Goal: Task Accomplishment & Management: Complete application form

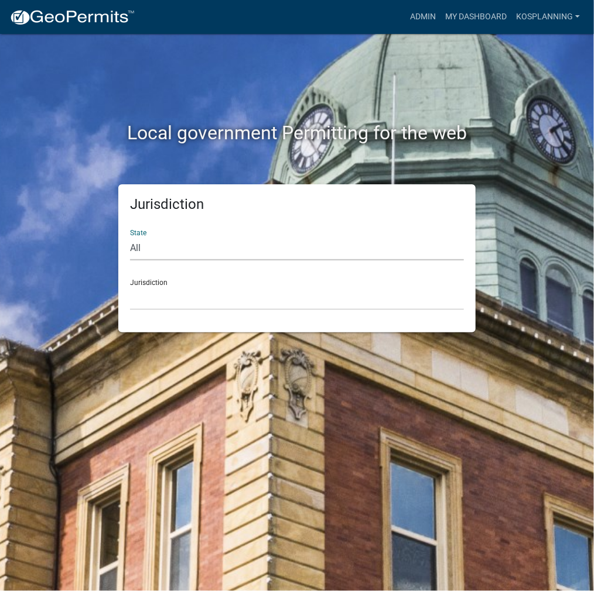
click at [274, 245] on select "All [US_STATE] [US_STATE] [US_STATE] [US_STATE] [US_STATE] [US_STATE] [US_STATE…" at bounding box center [297, 248] width 334 height 24
select select "[US_STATE]"
click at [130, 236] on select "All [US_STATE] [US_STATE] [US_STATE] [US_STATE] [US_STATE] [US_STATE] [US_STATE…" at bounding box center [297, 248] width 334 height 24
click at [201, 302] on select "City of [GEOGRAPHIC_DATA], [US_STATE] City of [GEOGRAPHIC_DATA], [US_STATE] Cit…" at bounding box center [297, 298] width 334 height 24
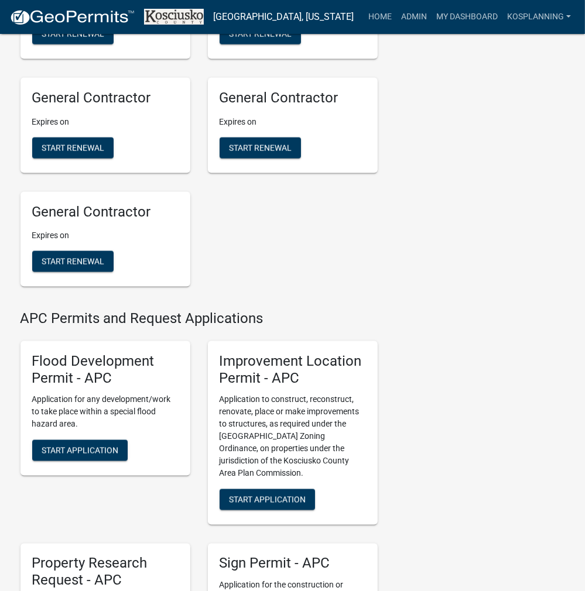
scroll to position [1171, 0]
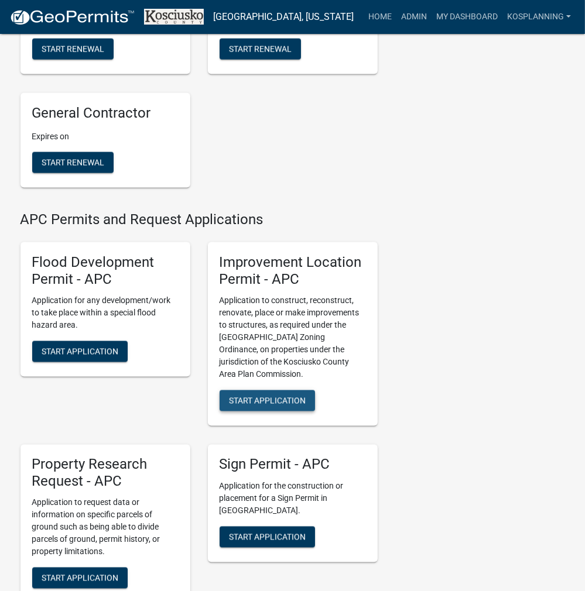
click at [268, 405] on span "Start Application" at bounding box center [267, 400] width 77 height 9
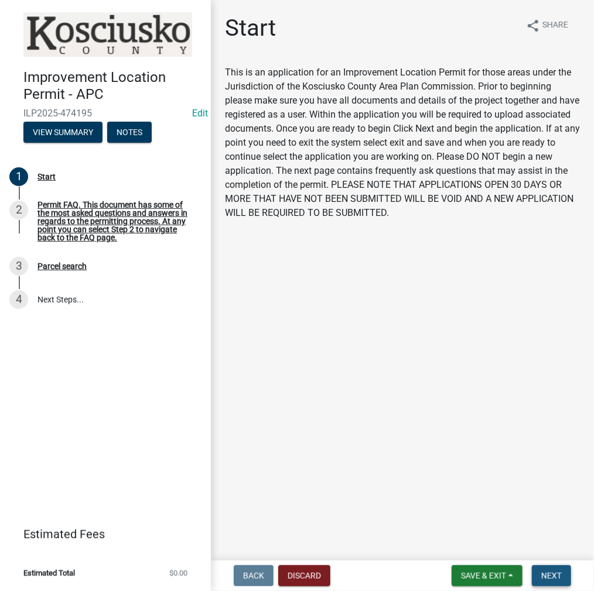
click at [556, 576] on span "Next" at bounding box center [551, 575] width 20 height 9
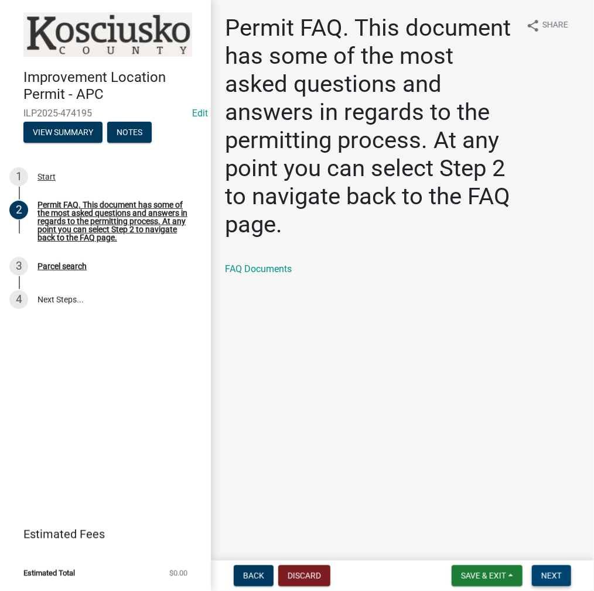
click at [550, 576] on span "Next" at bounding box center [551, 575] width 20 height 9
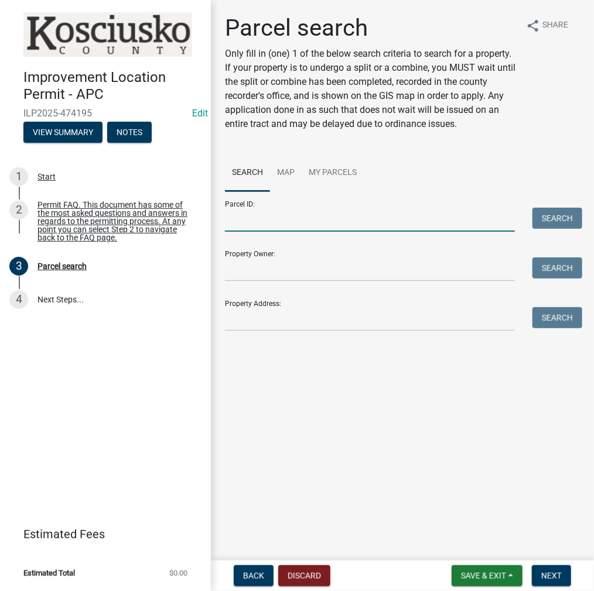
click at [300, 221] on input "Parcel ID:" at bounding box center [370, 220] width 290 height 24
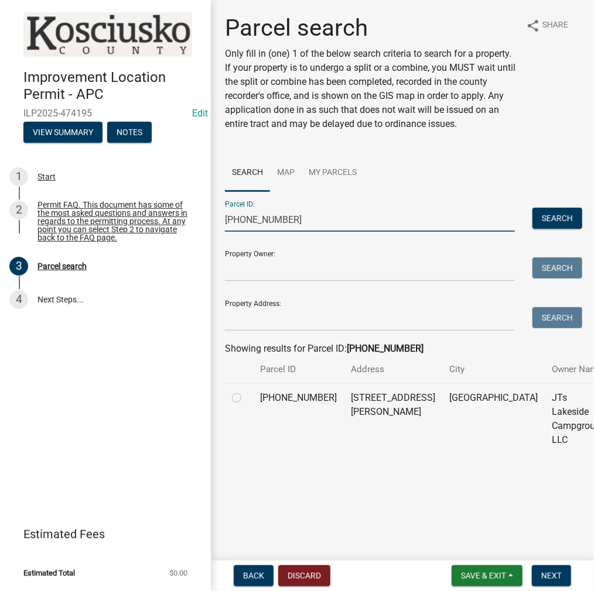
type input "[PHONE_NUMBER]"
click at [246, 391] on label at bounding box center [246, 391] width 0 height 0
click at [246, 399] on input "radio" at bounding box center [250, 395] width 8 height 8
radio input "true"
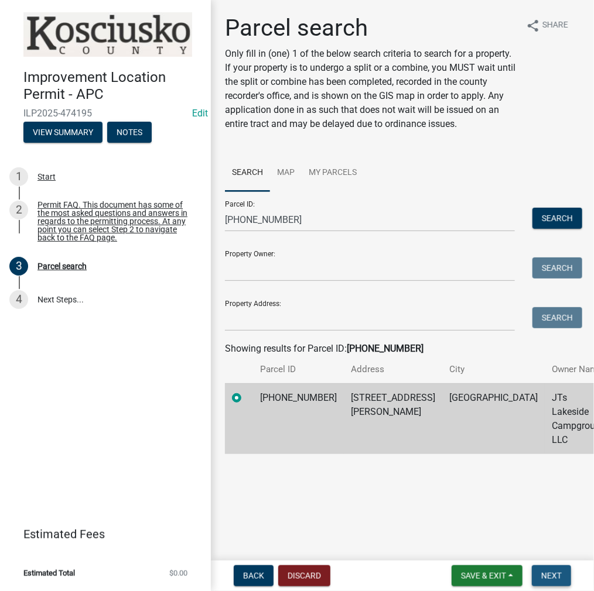
click at [556, 574] on span "Next" at bounding box center [551, 575] width 20 height 9
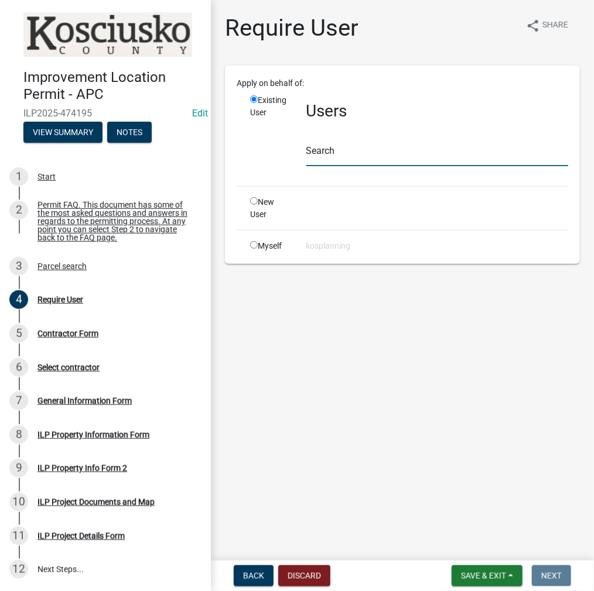
click at [374, 154] on input "text" at bounding box center [437, 154] width 262 height 24
type input "d"
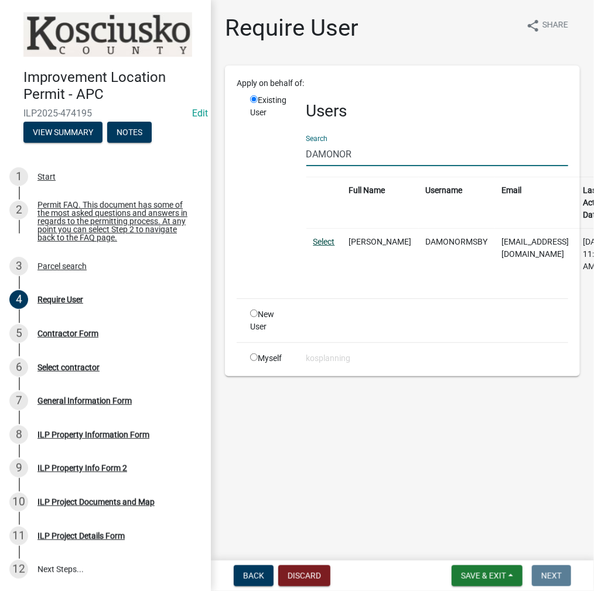
type input "DAMONOR"
click at [325, 242] on link "Select" at bounding box center [324, 241] width 22 height 9
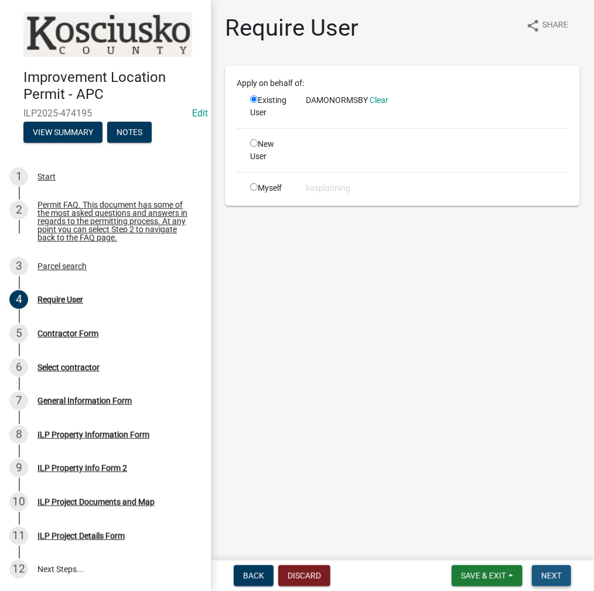
click at [550, 576] on span "Next" at bounding box center [551, 575] width 20 height 9
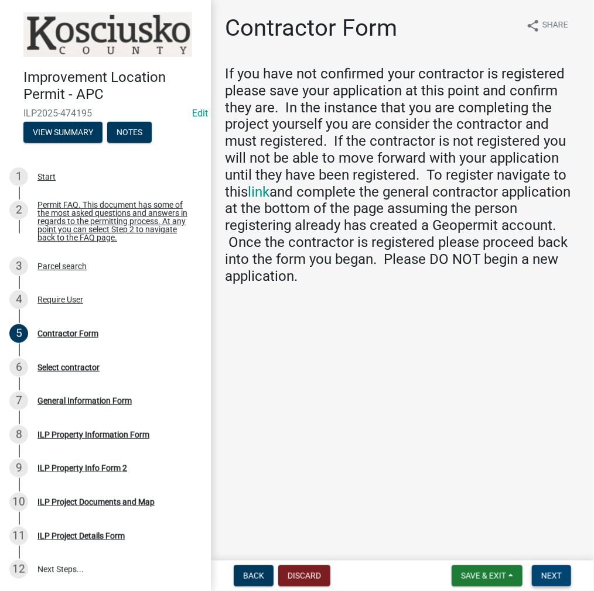
click at [546, 573] on span "Next" at bounding box center [551, 575] width 20 height 9
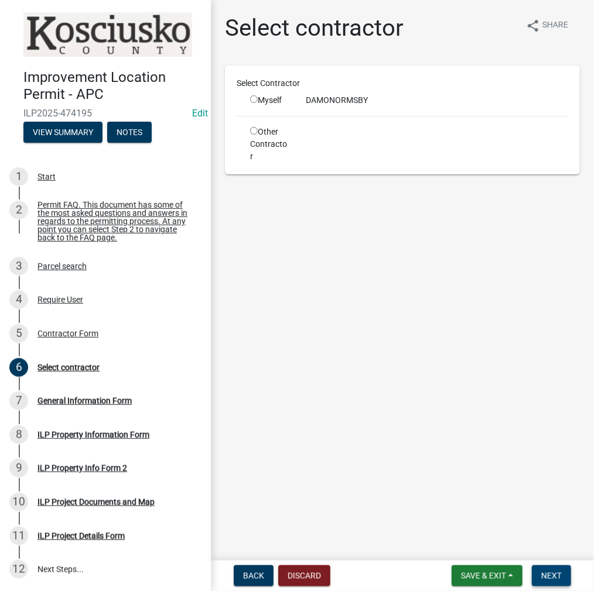
click at [546, 572] on span "Next" at bounding box center [551, 575] width 20 height 9
click at [252, 98] on input "radio" at bounding box center [254, 99] width 8 height 8
radio input "true"
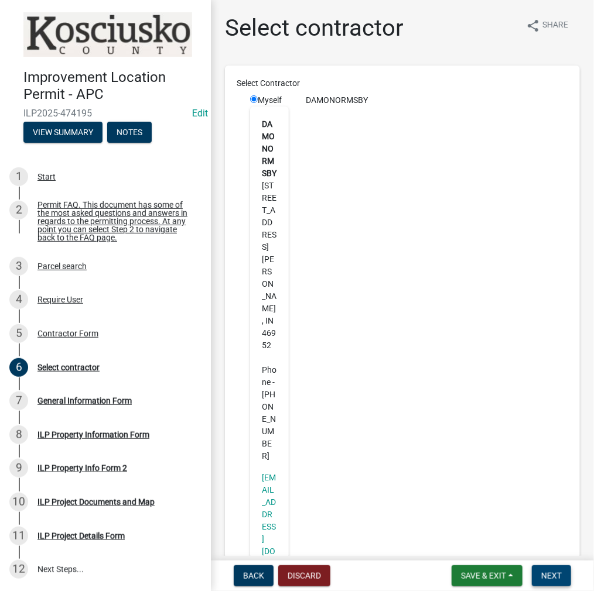
click at [548, 576] on span "Next" at bounding box center [551, 575] width 20 height 9
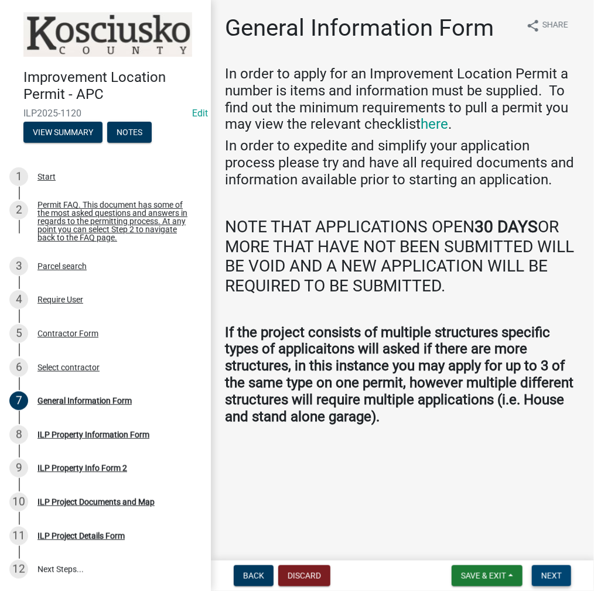
click at [551, 575] on span "Next" at bounding box center [551, 575] width 20 height 9
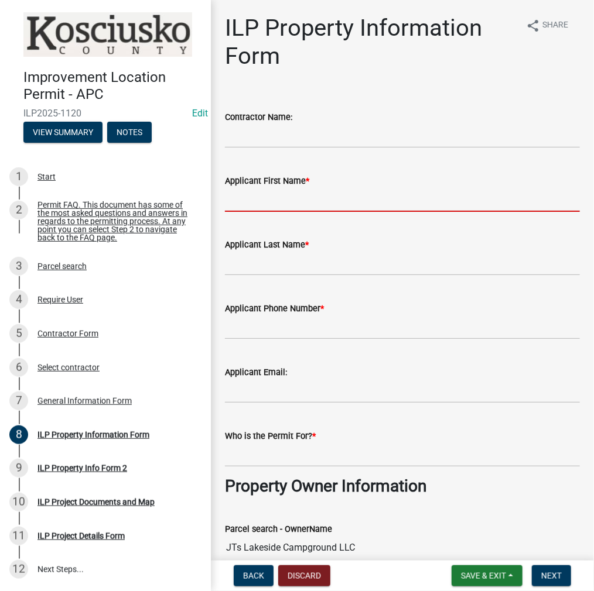
click at [368, 198] on input "Applicant First Name *" at bounding box center [402, 200] width 355 height 24
type input "[PERSON_NAME]"
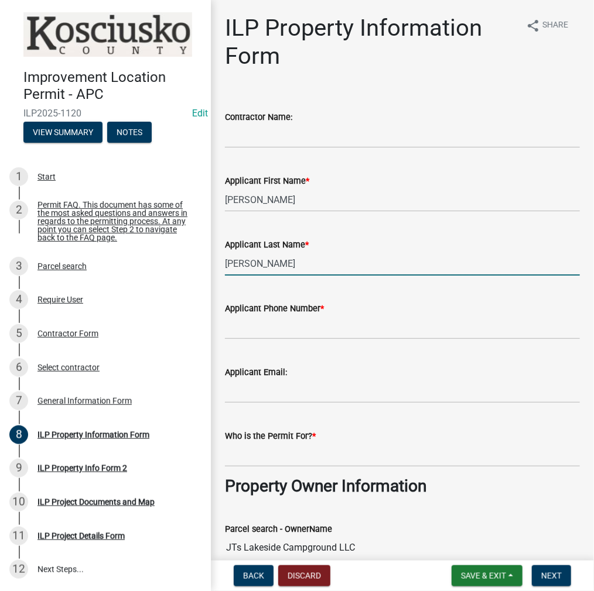
type input "[PERSON_NAME]"
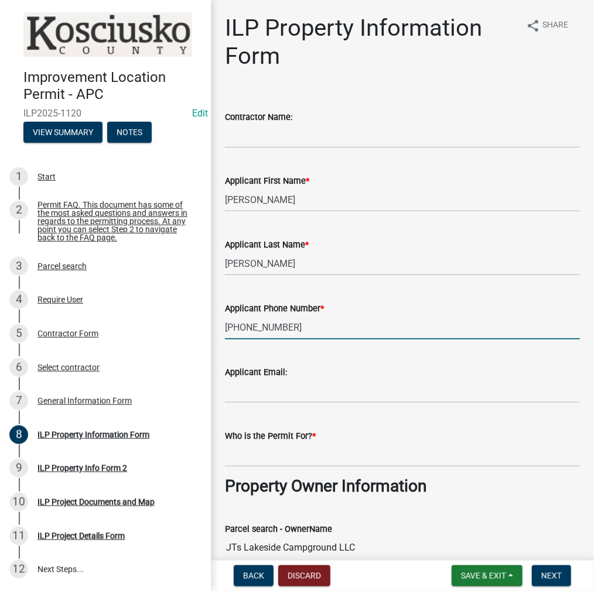
type input "[PHONE_NUMBER]"
click at [347, 451] on input "Who is the Permit For? *" at bounding box center [402, 455] width 355 height 24
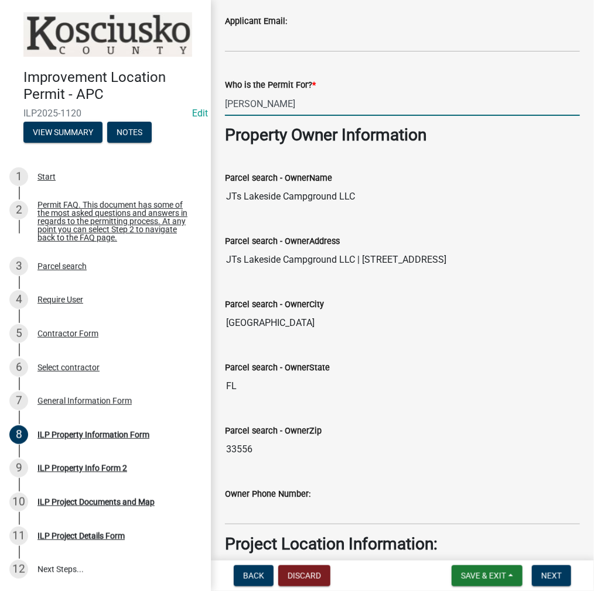
scroll to position [527, 0]
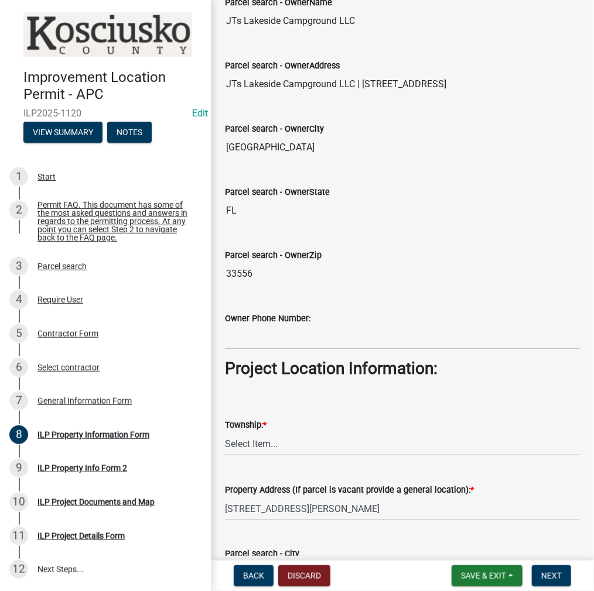
type input "[PERSON_NAME]"
click at [293, 448] on select "Select Item... [PERSON_NAME] - Elkhart Co Clay Etna [GEOGRAPHIC_DATA][PERSON_NA…" at bounding box center [402, 444] width 355 height 24
click at [225, 432] on select "Select Item... [PERSON_NAME] - Elkhart Co Clay Etna [GEOGRAPHIC_DATA][PERSON_NA…" at bounding box center [402, 444] width 355 height 24
select select "8aeb2c27-db4f-4f65-83dd-c512a3678cb2"
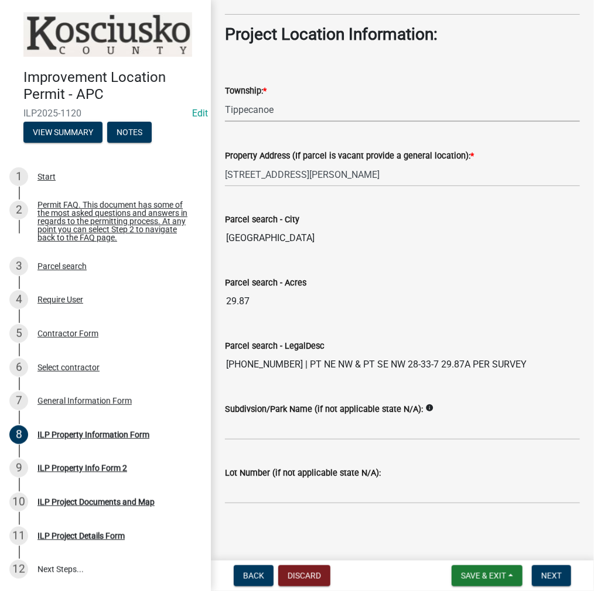
scroll to position [862, 0]
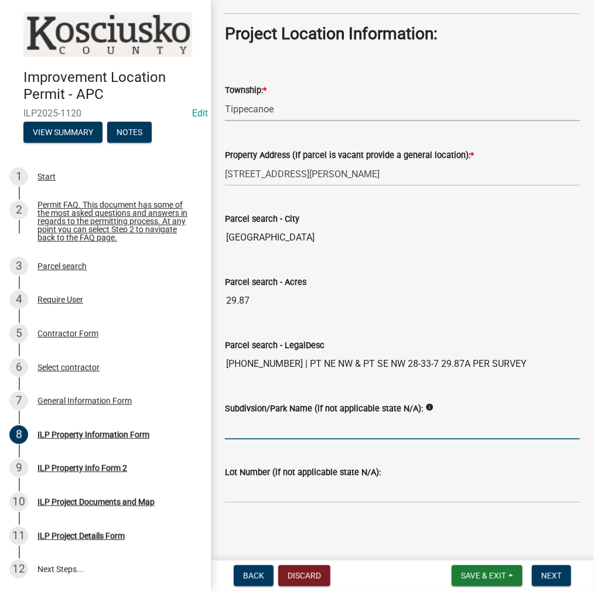
click at [332, 420] on input "Subdivsion/Park Name (if not applicable state N/A):" at bounding box center [402, 428] width 355 height 24
type input "JT'S"
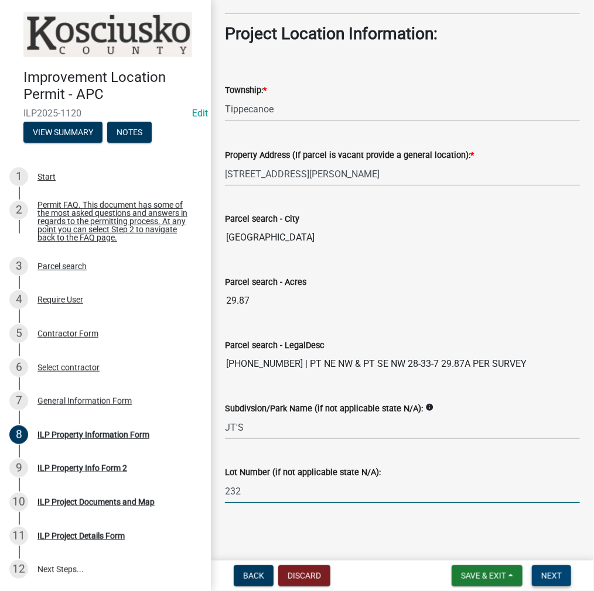
type input "232"
click at [558, 579] on span "Next" at bounding box center [551, 575] width 20 height 9
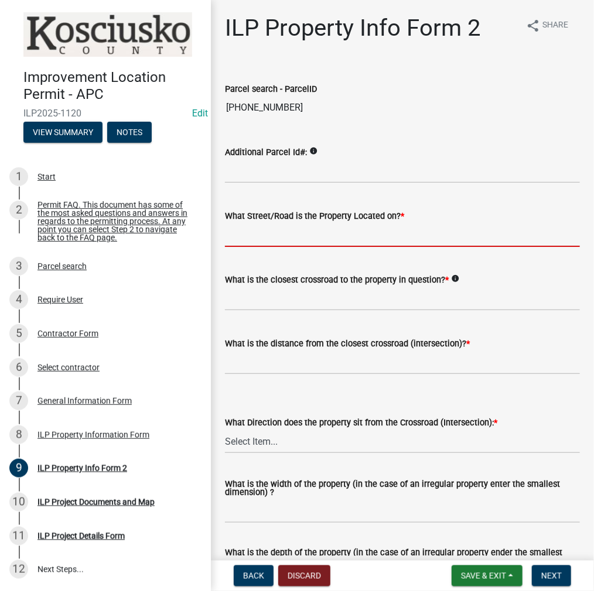
click at [276, 235] on input "What Street/Road is the Property Located on? *" at bounding box center [402, 235] width 355 height 24
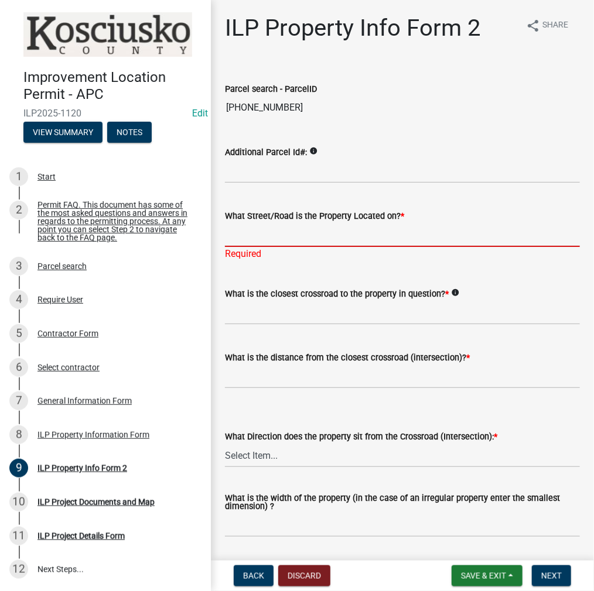
click at [304, 230] on input "What Street/Road is the Property Located on? *" at bounding box center [402, 235] width 355 height 24
type input "EMS B33"
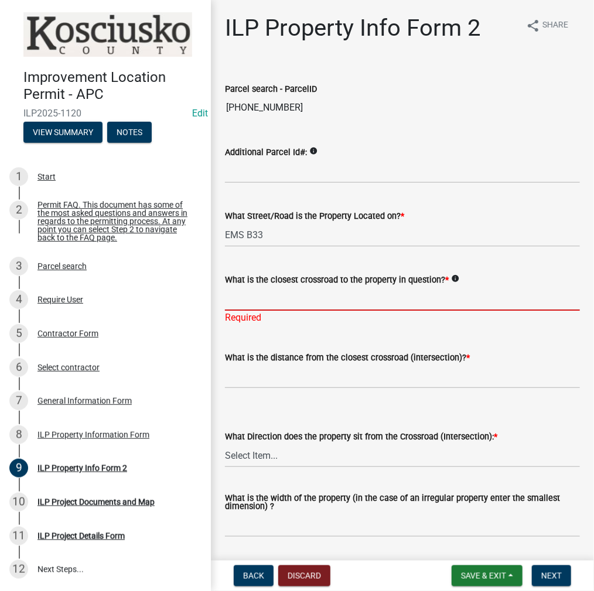
click at [269, 305] on input "What is the closest crossroad to the property in question? *" at bounding box center [402, 299] width 355 height 24
type input "[PERSON_NAME]"
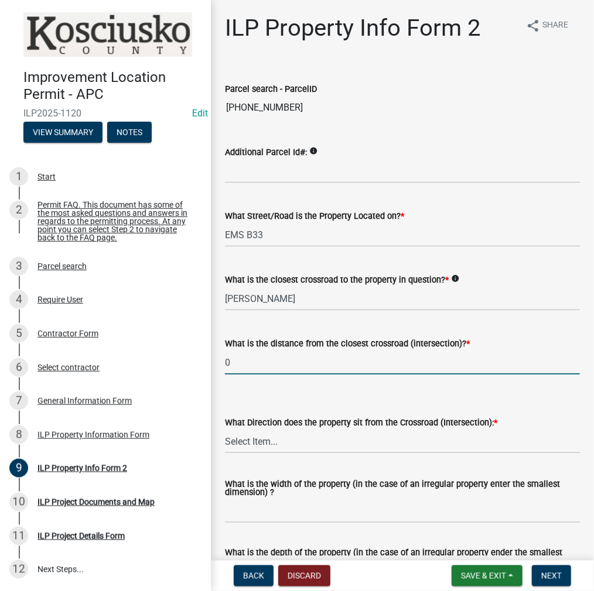
type input "0"
select select "0609af41-fe40-4fa2-880d-6f54f567ae8e"
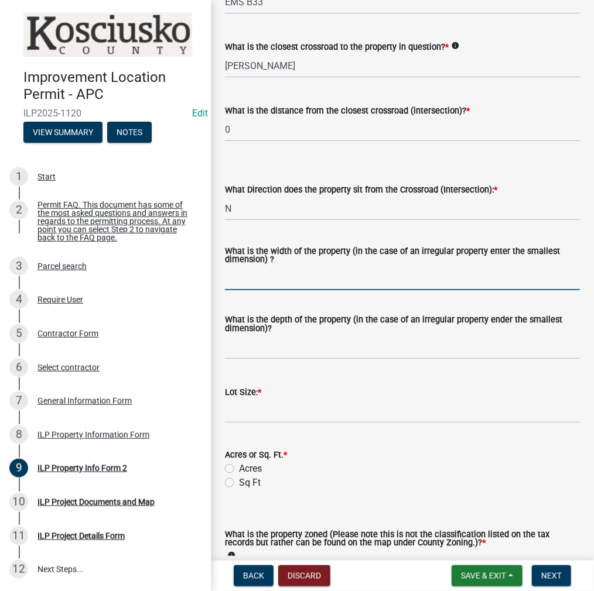
scroll to position [234, 0]
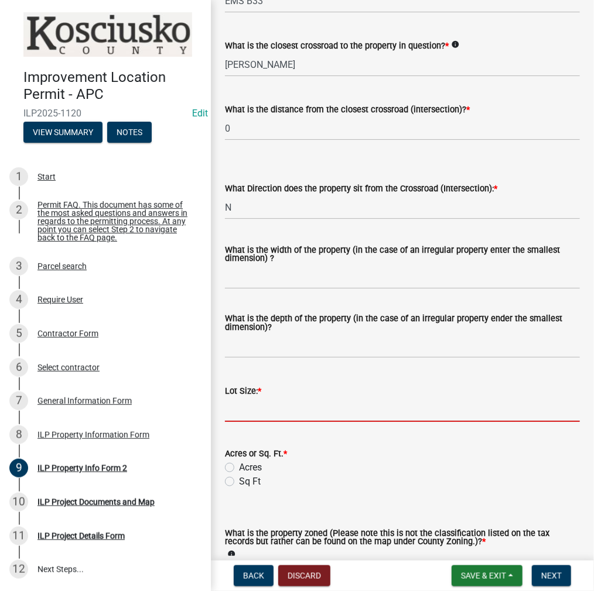
click at [316, 413] on input "text" at bounding box center [402, 410] width 355 height 24
type input "29.87"
click at [239, 468] on label "Acres" at bounding box center [250, 468] width 23 height 14
click at [239, 468] on input "Acres" at bounding box center [243, 465] width 8 height 8
radio input "true"
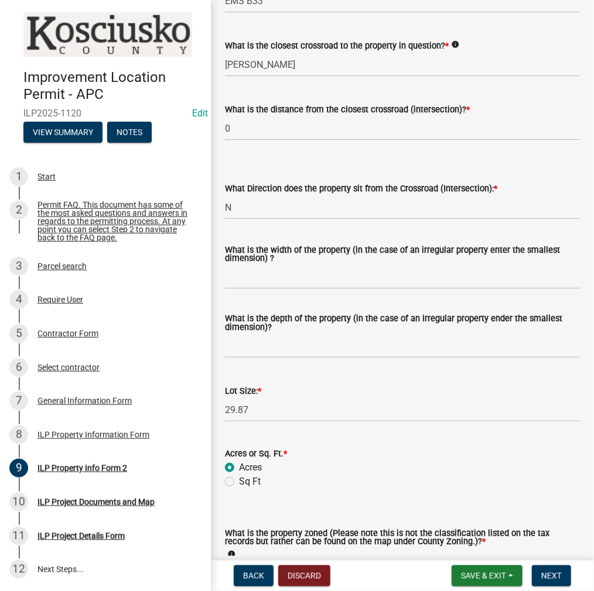
scroll to position [351, 0]
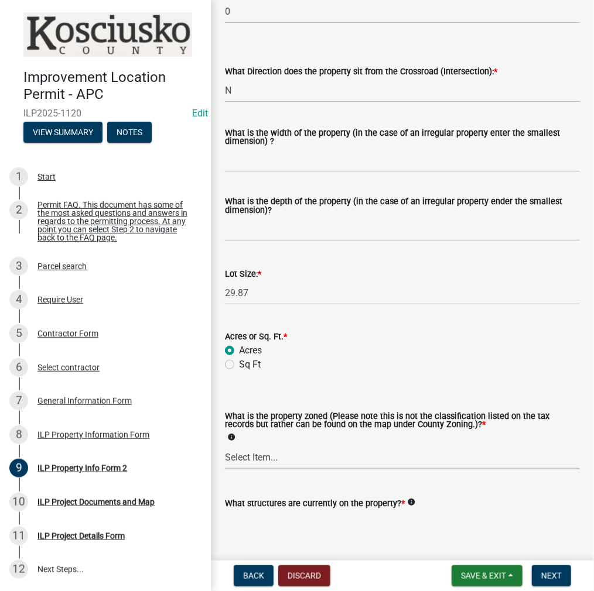
click at [314, 458] on select "Select Item... Agricultural Agricultural 2 Commercial Environmental Industrial …" at bounding box center [402, 457] width 355 height 24
click at [225, 446] on select "Select Item... Agricultural Agricultural 2 Commercial Environmental Industrial …" at bounding box center [402, 457] width 355 height 24
select select "1146270b-2111-4e23-bf7f-74ce85cf7041"
click at [311, 532] on textarea "What structures are currently on the property? *" at bounding box center [402, 537] width 355 height 55
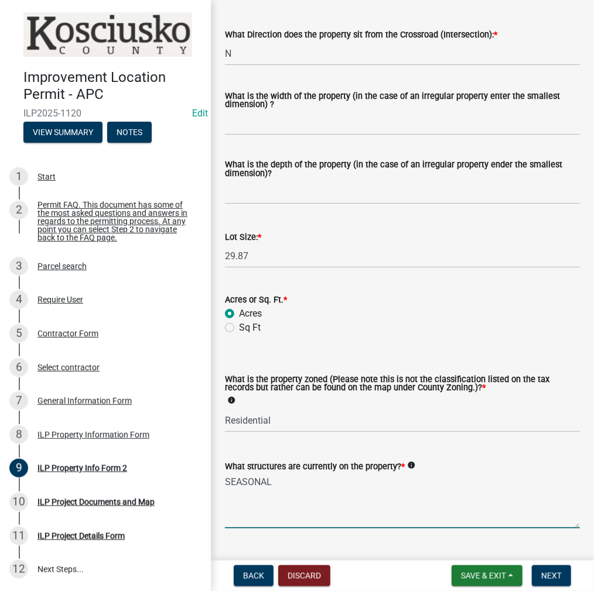
scroll to position [416, 0]
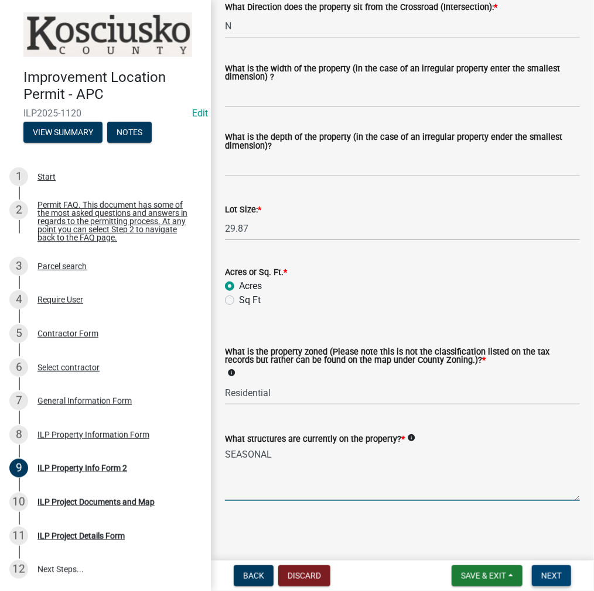
type textarea "SEASONAL"
click at [551, 572] on span "Next" at bounding box center [551, 575] width 20 height 9
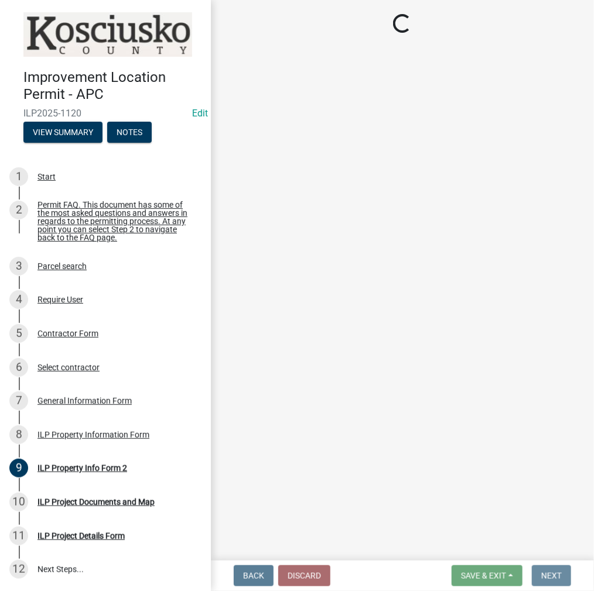
scroll to position [0, 0]
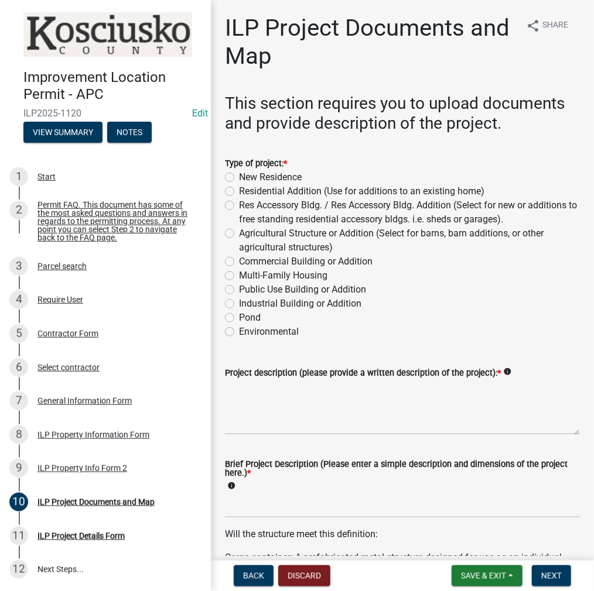
click at [239, 193] on label "Residential Addition (Use for additions to an existing home)" at bounding box center [361, 191] width 245 height 14
click at [239, 192] on input "Residential Addition (Use for additions to an existing home)" at bounding box center [243, 188] width 8 height 8
radio input "true"
click at [307, 411] on textarea "Project description (please provide a written description of the project): *" at bounding box center [402, 407] width 355 height 55
type textarea "COVERED DECK"
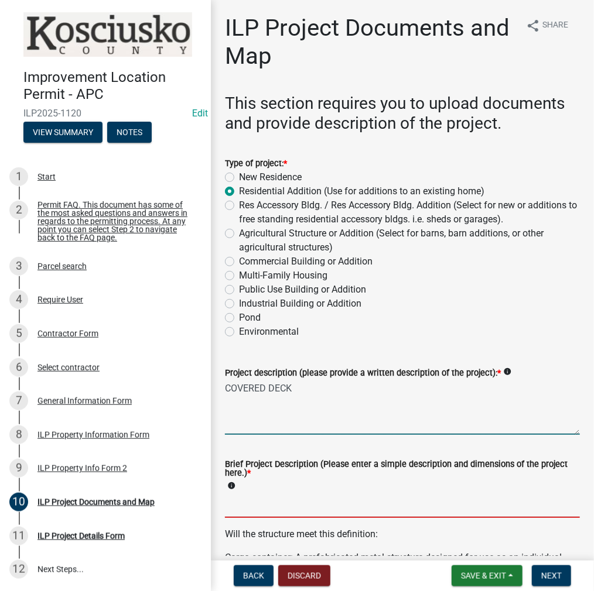
click at [267, 506] on input "Brief Project Description (Please enter a simple description and dimensions of …" at bounding box center [402, 506] width 355 height 24
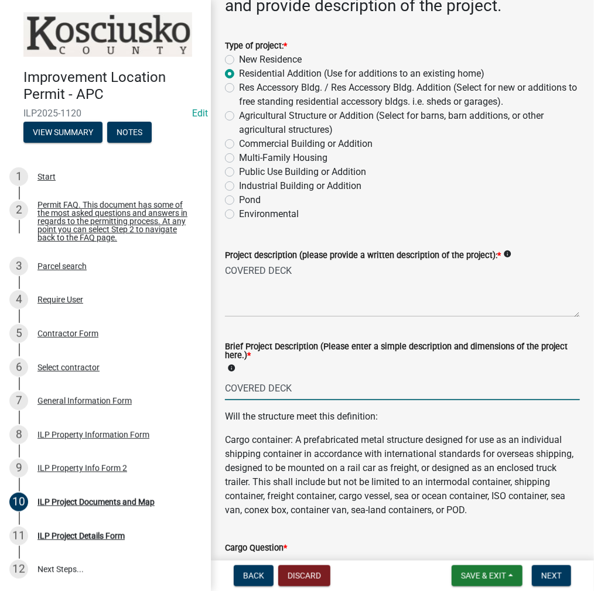
scroll to position [176, 0]
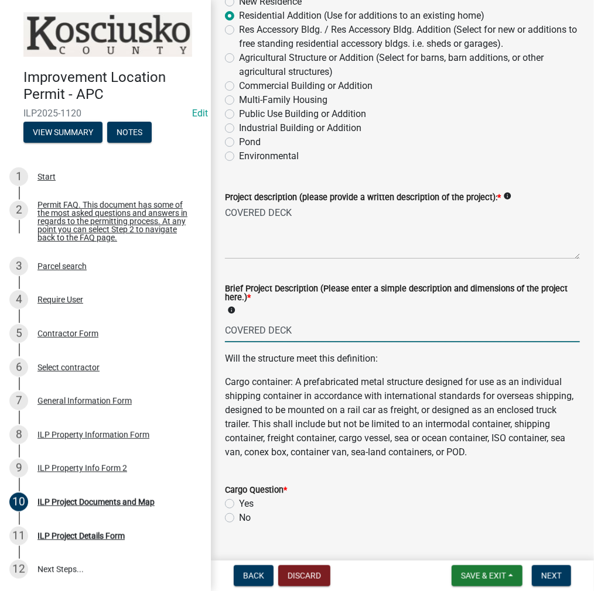
type input "COVERED DECK"
click at [239, 525] on label "No" at bounding box center [245, 518] width 12 height 14
click at [239, 519] on input "No" at bounding box center [243, 515] width 8 height 8
radio input "true"
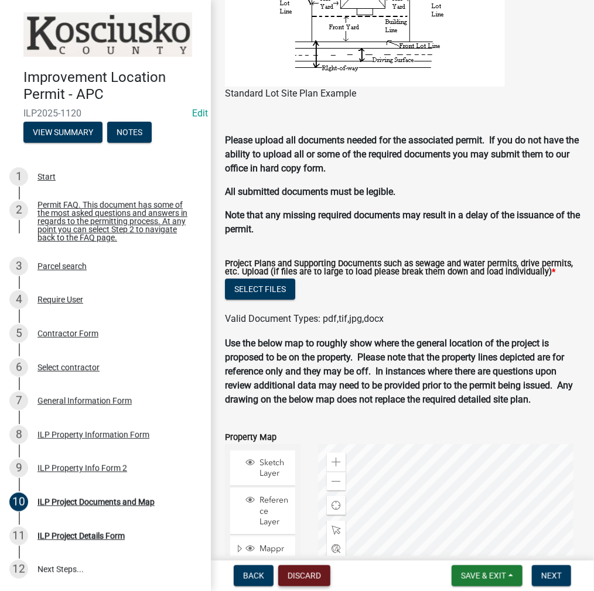
scroll to position [1092, 0]
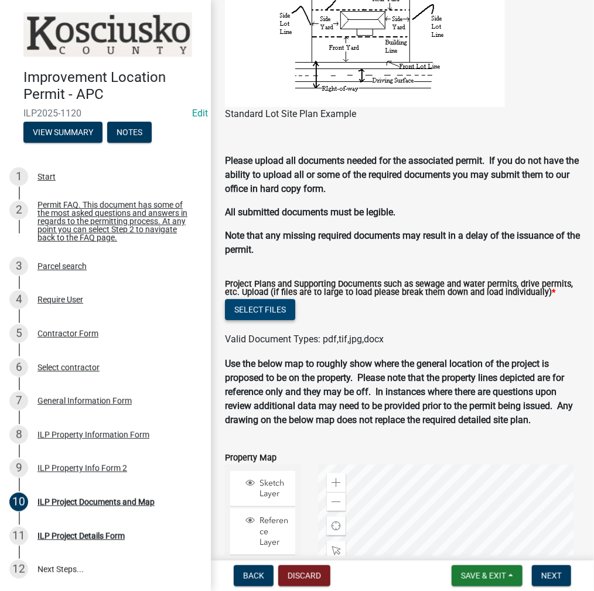
click at [265, 320] on button "Select files" at bounding box center [260, 309] width 70 height 21
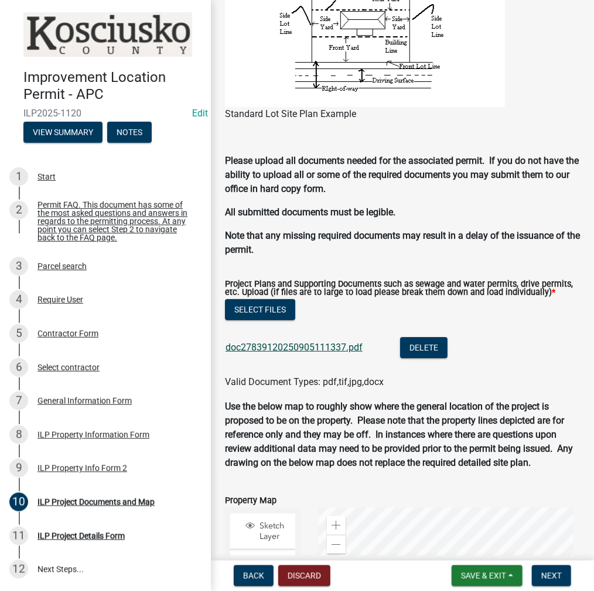
click at [290, 353] on link "doc27839120250905111337.pdf" at bounding box center [293, 347] width 137 height 11
click at [540, 578] on button "Next" at bounding box center [551, 575] width 39 height 21
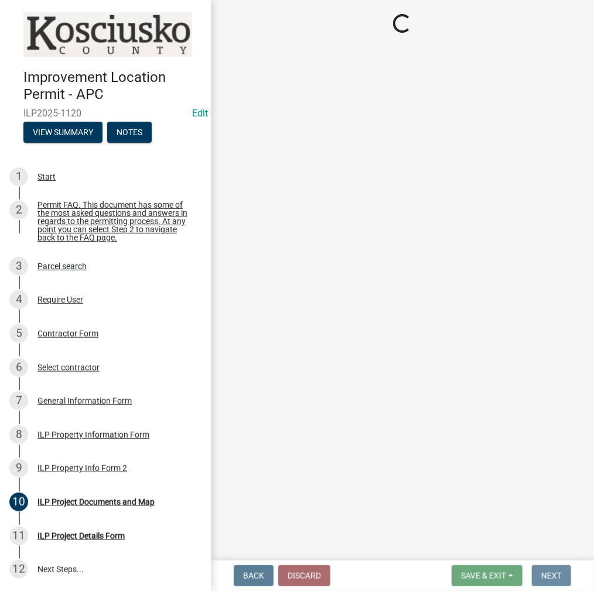
scroll to position [0, 0]
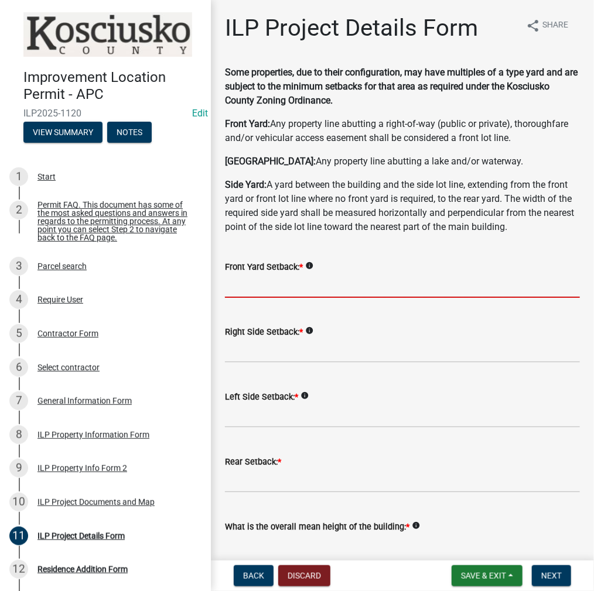
click at [324, 293] on input "text" at bounding box center [402, 286] width 355 height 24
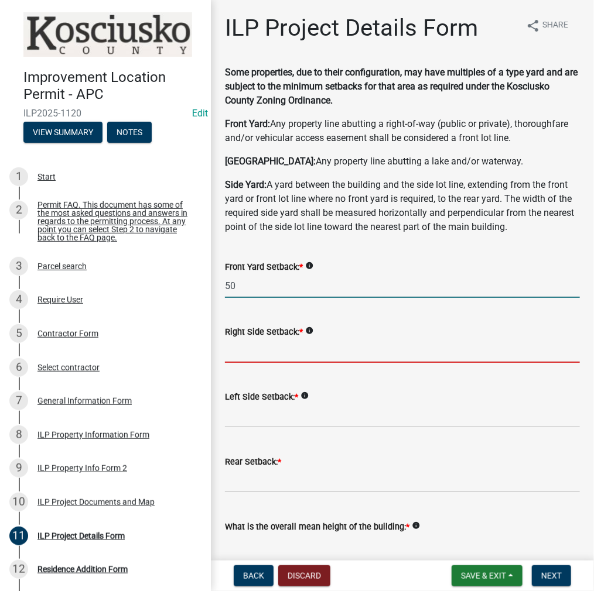
type input "50.0"
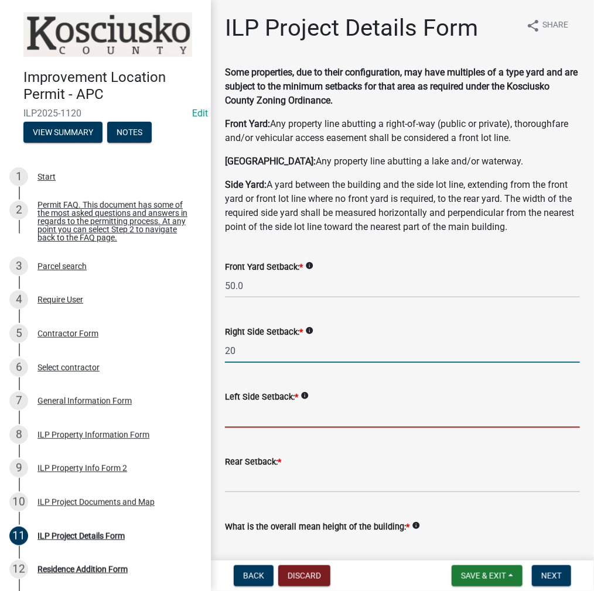
type input "20.0"
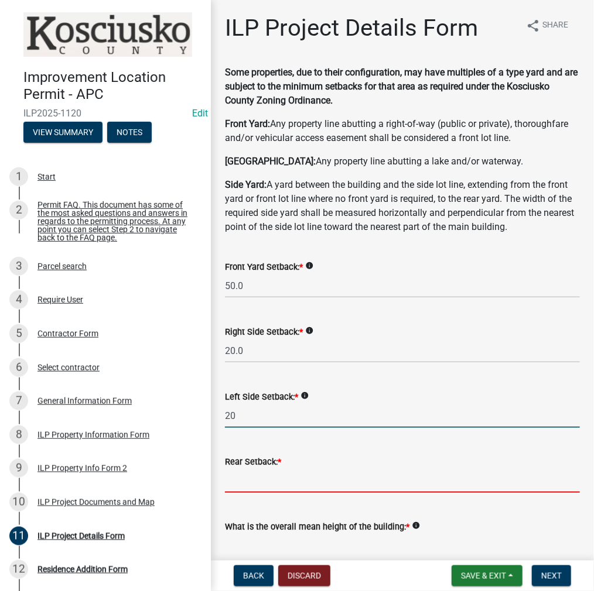
type input "20.0"
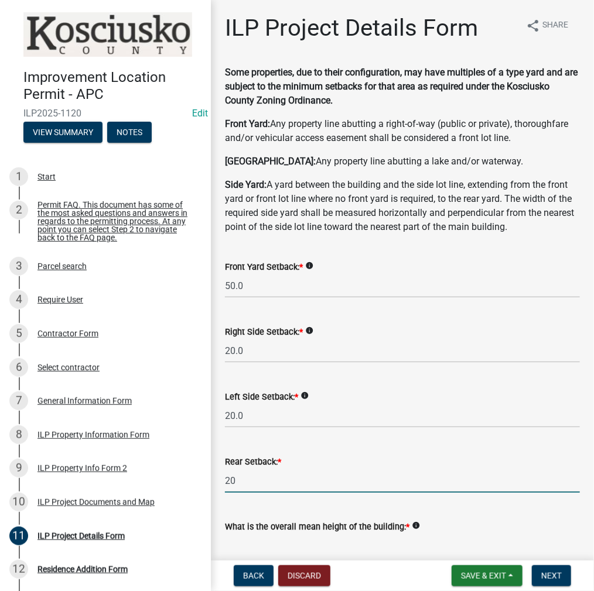
type input "20.0"
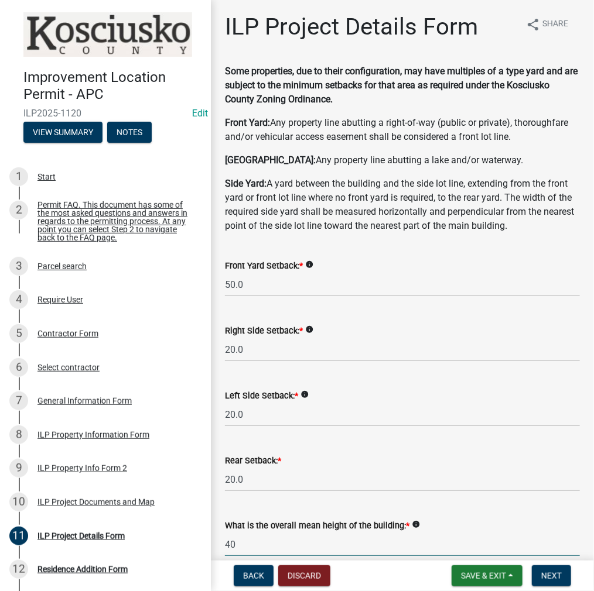
type input "40.0"
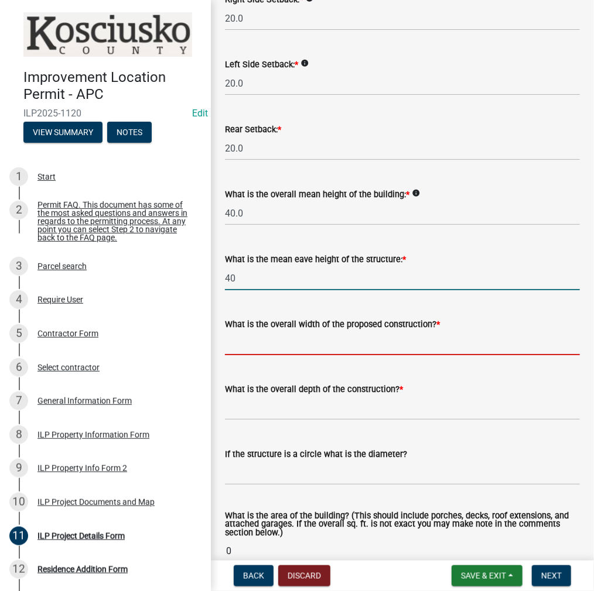
type input "40.0"
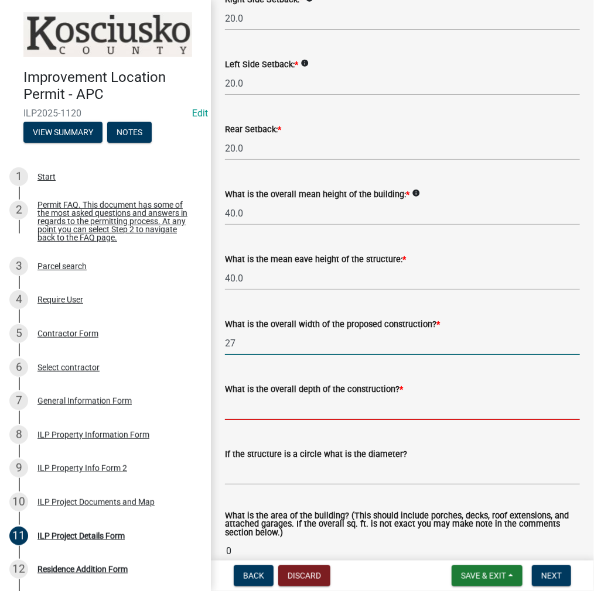
type input "27.00"
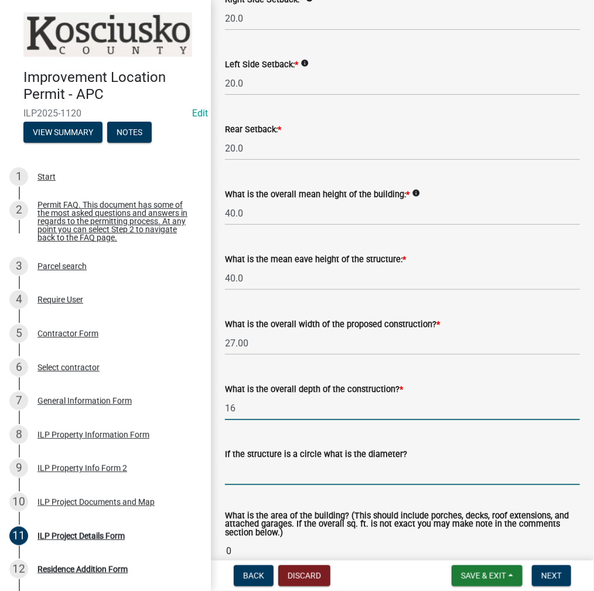
type input "16.00"
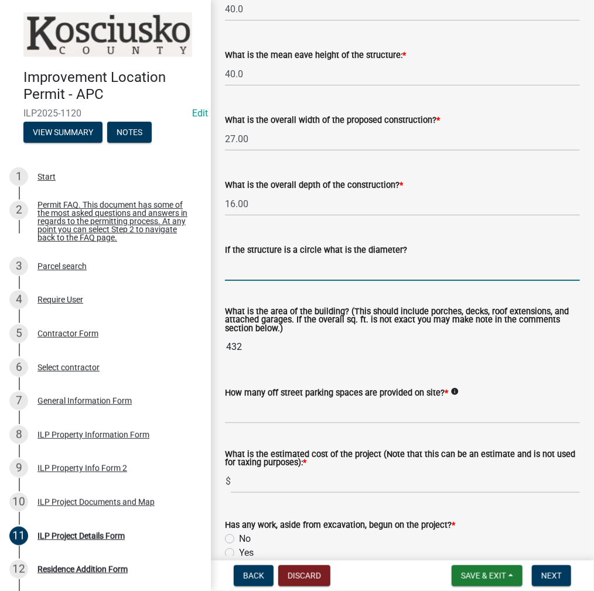
scroll to position [567, 0]
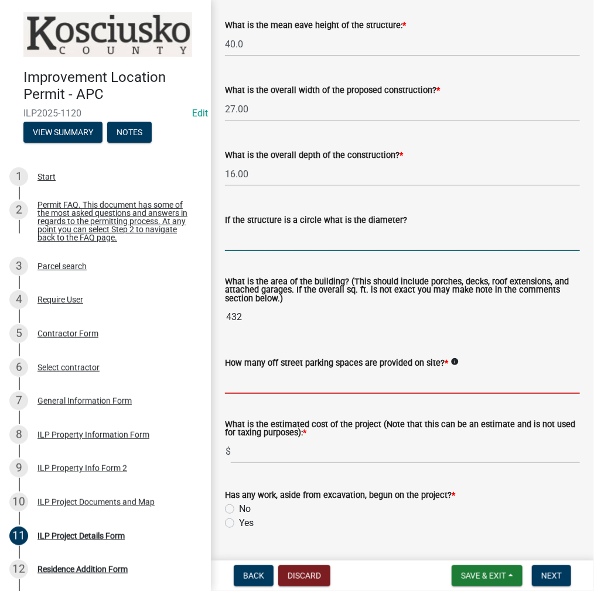
click at [270, 387] on input "text" at bounding box center [402, 382] width 355 height 24
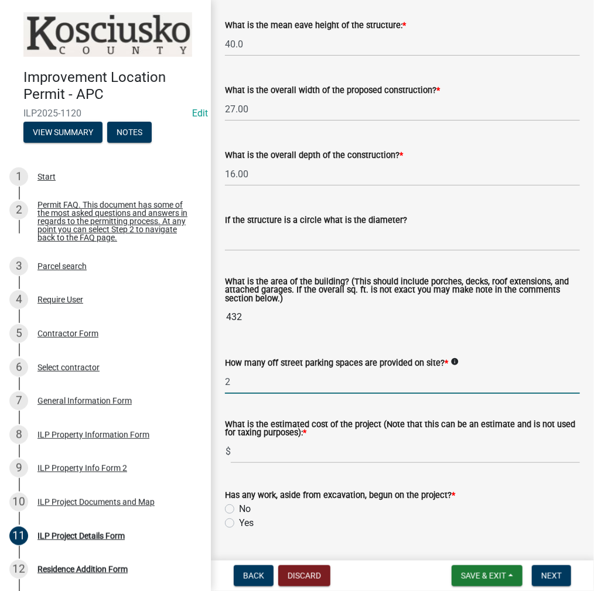
type input "2"
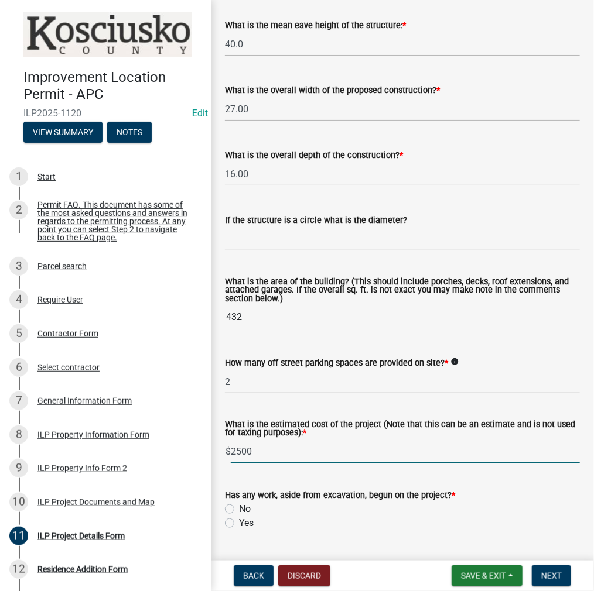
type input "2500"
click at [239, 508] on label "No" at bounding box center [245, 509] width 12 height 14
click at [239, 508] on input "No" at bounding box center [243, 506] width 8 height 8
radio input "true"
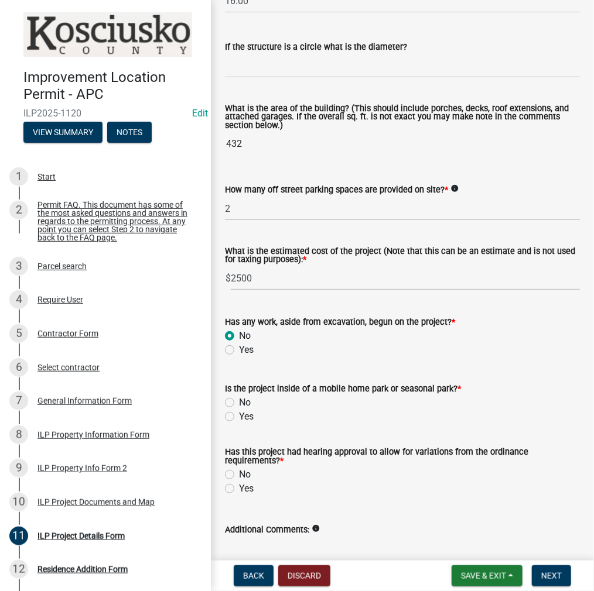
scroll to position [742, 0]
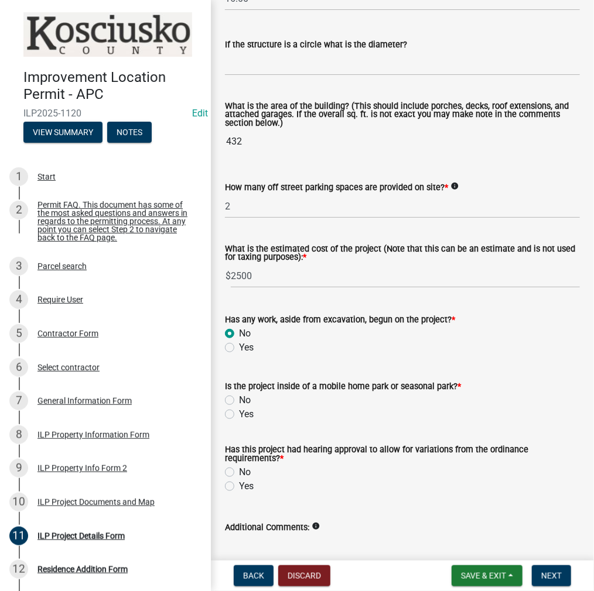
click at [239, 401] on label "No" at bounding box center [245, 400] width 12 height 14
click at [239, 401] on input "No" at bounding box center [243, 397] width 8 height 8
radio input "true"
click at [239, 414] on label "Yes" at bounding box center [246, 414] width 15 height 14
click at [239, 414] on input "Yes" at bounding box center [243, 411] width 8 height 8
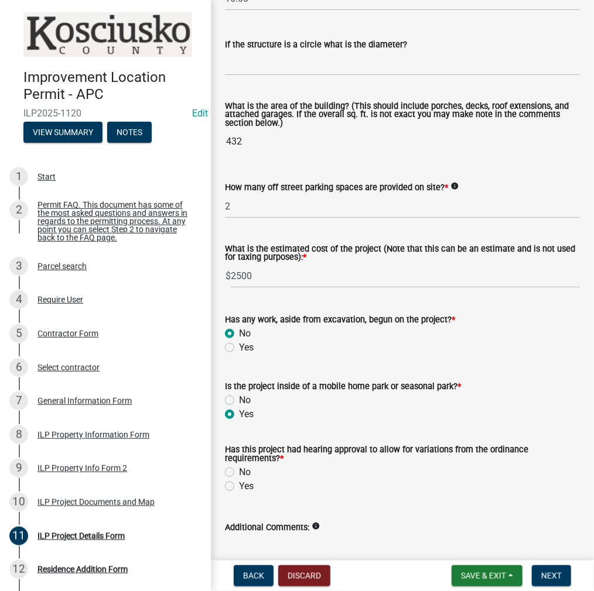
radio input "true"
click at [239, 486] on label "Yes" at bounding box center [246, 486] width 15 height 14
click at [239, 486] on input "Yes" at bounding box center [243, 483] width 8 height 8
radio input "true"
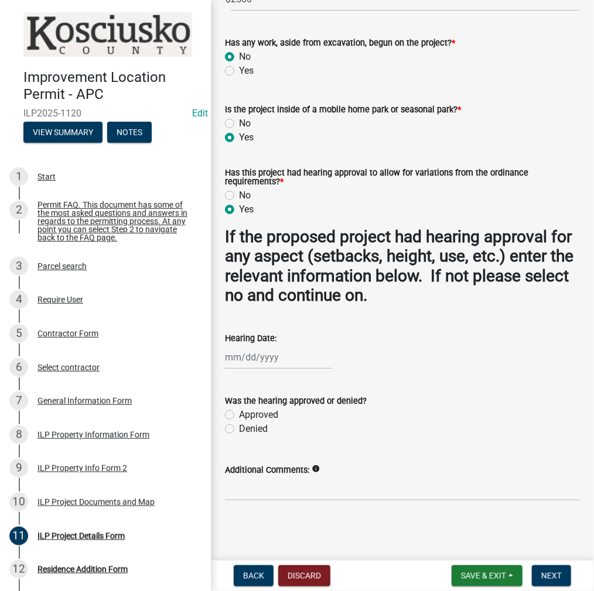
scroll to position [1019, 0]
click at [239, 414] on label "Approved" at bounding box center [258, 415] width 39 height 14
click at [239, 414] on input "Approved" at bounding box center [243, 412] width 8 height 8
radio input "true"
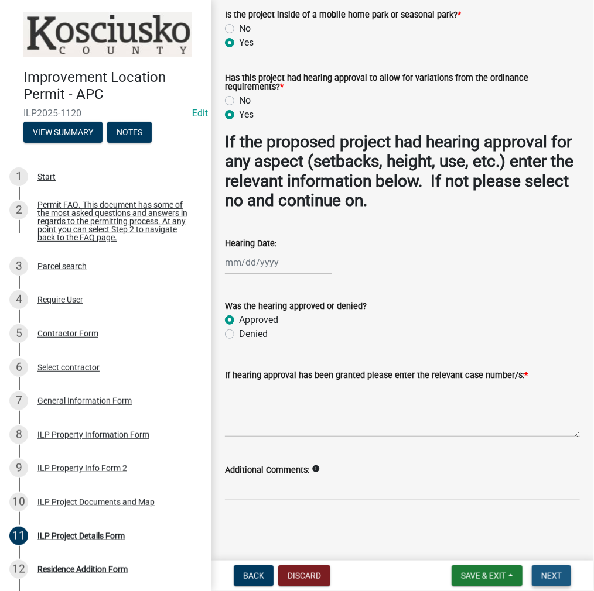
click at [547, 574] on span "Next" at bounding box center [551, 575] width 20 height 9
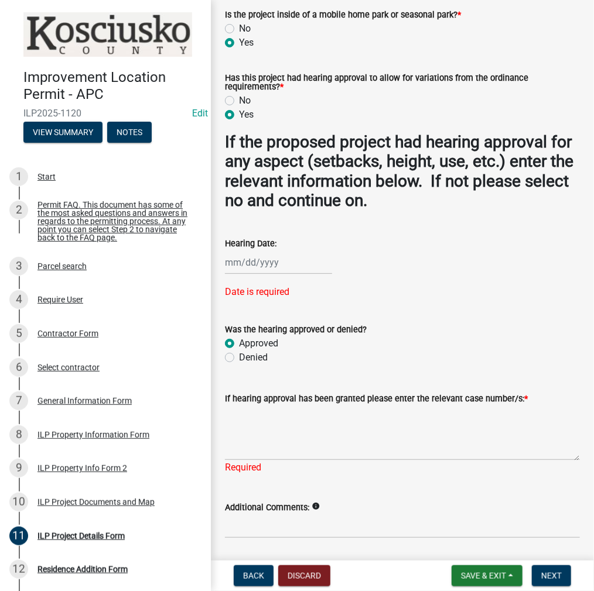
select select "9"
select select "2025"
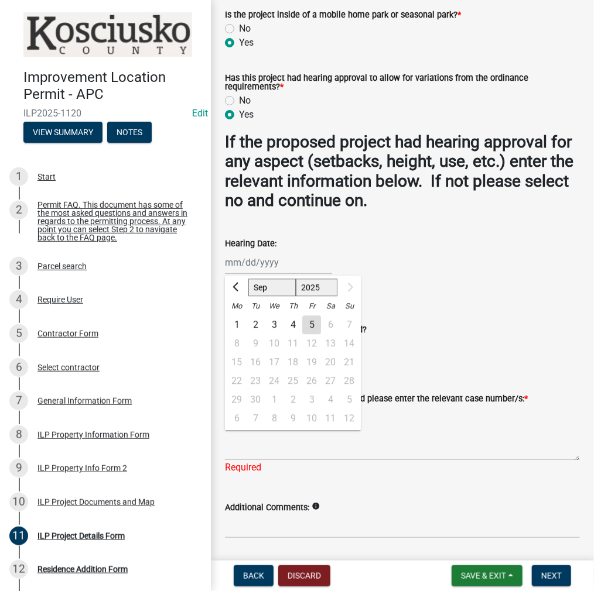
click at [225, 263] on div "[PERSON_NAME] Feb Mar Apr [PERSON_NAME][DATE] [DATE] 1526 1527 1528 1529 1530 1…" at bounding box center [278, 263] width 107 height 24
click at [262, 284] on select "Jan Feb Mar Apr May Jun [DATE] Aug Sep" at bounding box center [271, 288] width 47 height 18
select select "8"
click at [248, 279] on select "Jan Feb Mar Apr May Jun [DATE] Aug Sep" at bounding box center [271, 288] width 47 height 18
click at [290, 364] on div "14" at bounding box center [292, 362] width 19 height 19
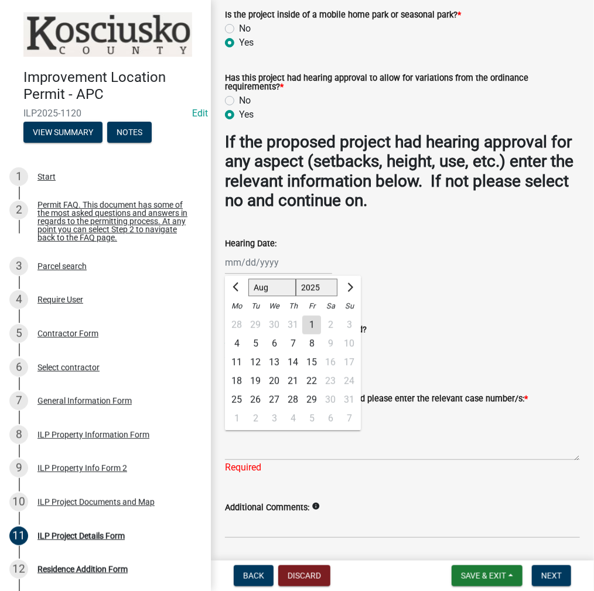
type input "[DATE]"
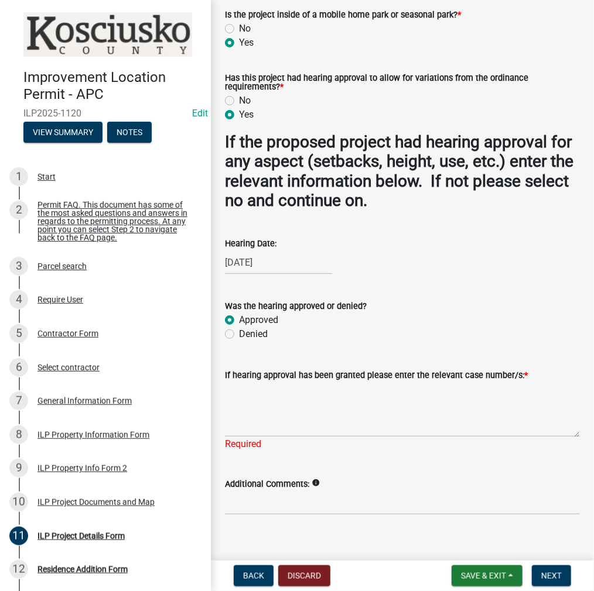
click at [283, 268] on div "[DATE]" at bounding box center [278, 263] width 107 height 24
select select "8"
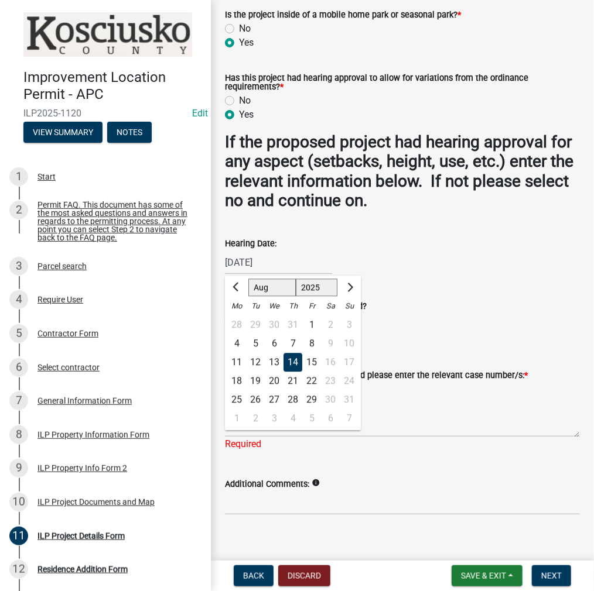
click at [307, 288] on select "1525 1526 1527 1528 1529 1530 1531 1532 1533 1534 1535 1536 1537 1538 1539 1540…" at bounding box center [317, 288] width 42 height 18
select select "2018"
click at [296, 279] on select "1525 1526 1527 1528 1529 1530 1531 1532 1533 1534 1535 1536 1537 1538 1539 1540…" at bounding box center [317, 288] width 42 height 18
click at [311, 288] on select "1518 1519 1520 1521 1522 1523 1524 1525 1526 1527 1528 1529 1530 1531 1532 1533…" at bounding box center [317, 288] width 42 height 18
click at [296, 279] on select "1518 1519 1520 1521 1522 1523 1524 1525 1526 1527 1528 1529 1530 1531 1532 1533…" at bounding box center [317, 288] width 42 height 18
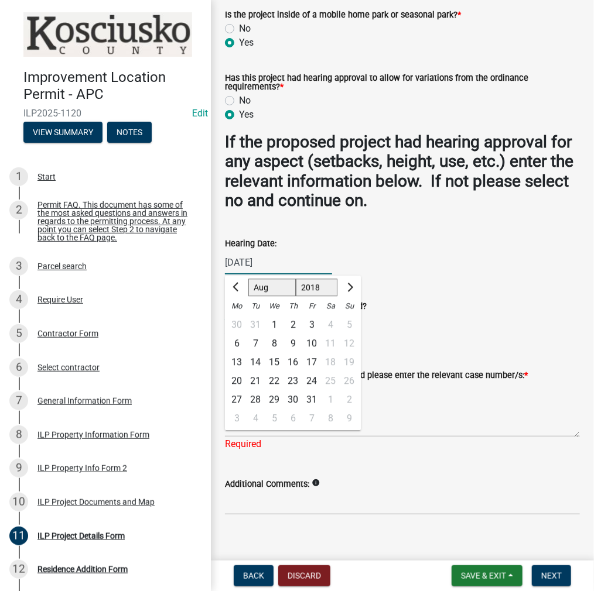
click at [255, 361] on div "14" at bounding box center [255, 362] width 19 height 19
type input "[DATE]"
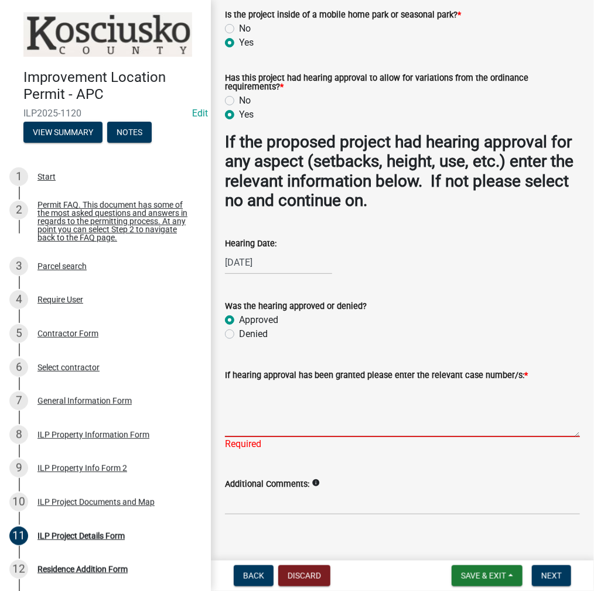
click at [272, 419] on textarea "If hearing approval has been granted please enter the relevant case number/s: *" at bounding box center [402, 409] width 355 height 55
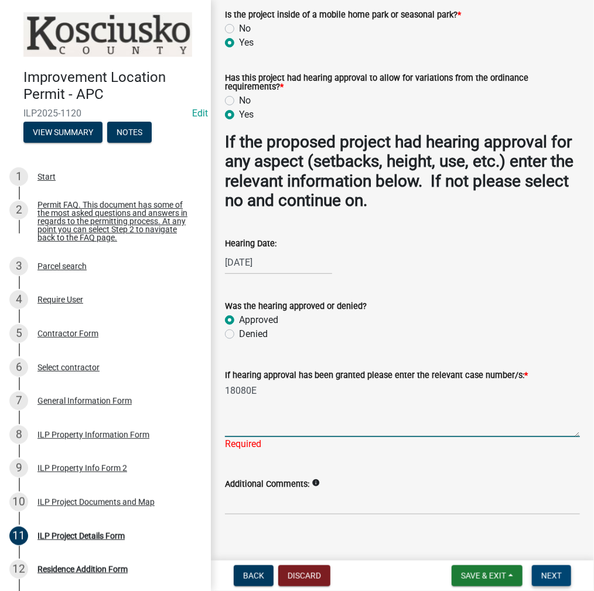
type textarea "18080E"
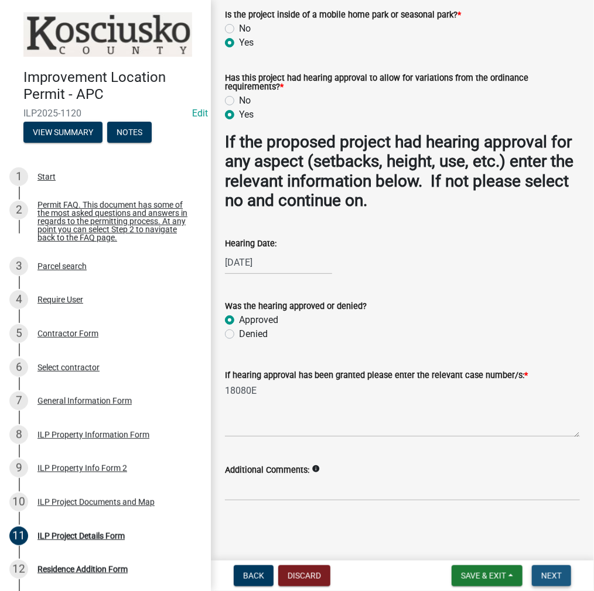
click at [544, 571] on span "Next" at bounding box center [551, 575] width 20 height 9
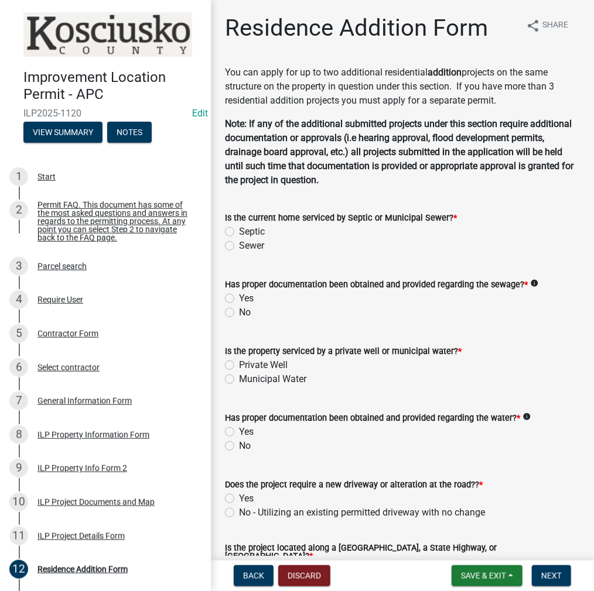
click at [239, 246] on label "Sewer" at bounding box center [251, 246] width 25 height 14
click at [239, 246] on input "Sewer" at bounding box center [243, 243] width 8 height 8
radio input "true"
click at [239, 300] on label "Yes" at bounding box center [246, 299] width 15 height 14
click at [239, 299] on input "Yes" at bounding box center [243, 296] width 8 height 8
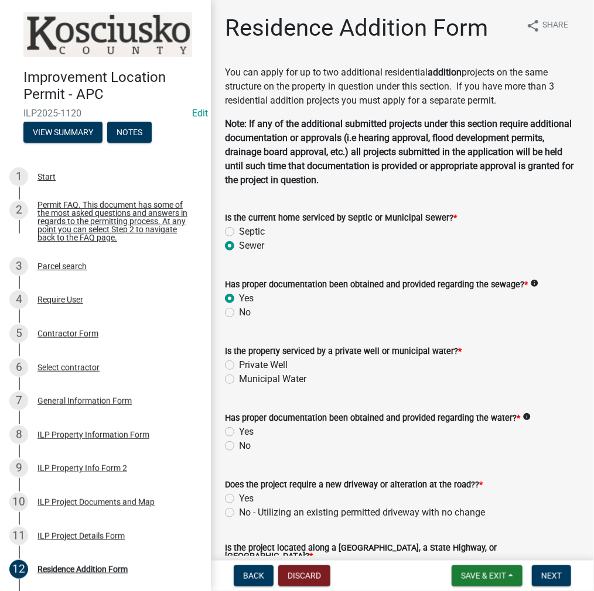
radio input "true"
click at [239, 367] on label "Private Well" at bounding box center [263, 365] width 49 height 14
click at [239, 366] on input "Private Well" at bounding box center [243, 362] width 8 height 8
radio input "true"
click at [239, 380] on label "Municipal Water" at bounding box center [272, 379] width 67 height 14
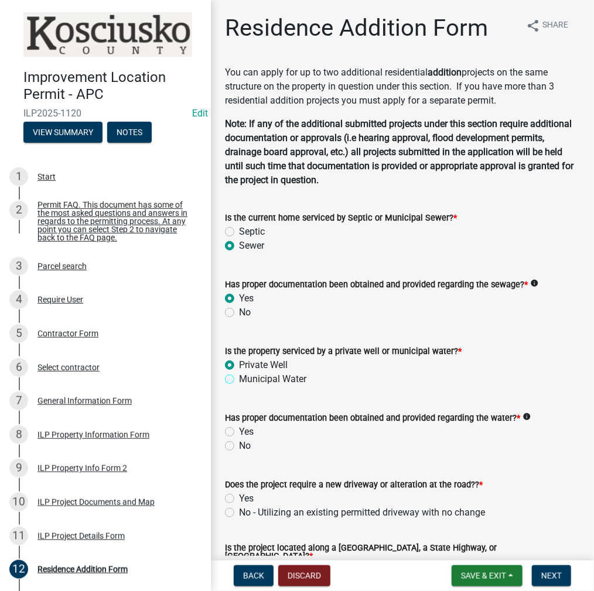
click at [239, 380] on input "Municipal Water" at bounding box center [243, 376] width 8 height 8
radio input "true"
click at [239, 364] on label "Private Well" at bounding box center [263, 365] width 49 height 14
click at [239, 364] on input "Private Well" at bounding box center [243, 362] width 8 height 8
radio input "true"
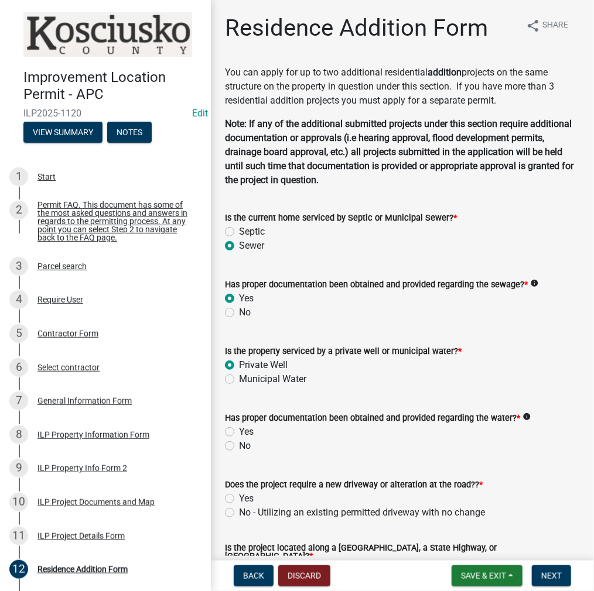
click at [239, 434] on label "Yes" at bounding box center [246, 432] width 15 height 14
click at [239, 433] on input "Yes" at bounding box center [243, 429] width 8 height 8
radio input "true"
click at [239, 509] on label "No - Utilizing an existing permitted driveway with no change" at bounding box center [362, 513] width 246 height 14
click at [239, 509] on input "No - Utilizing an existing permitted driveway with no change" at bounding box center [243, 510] width 8 height 8
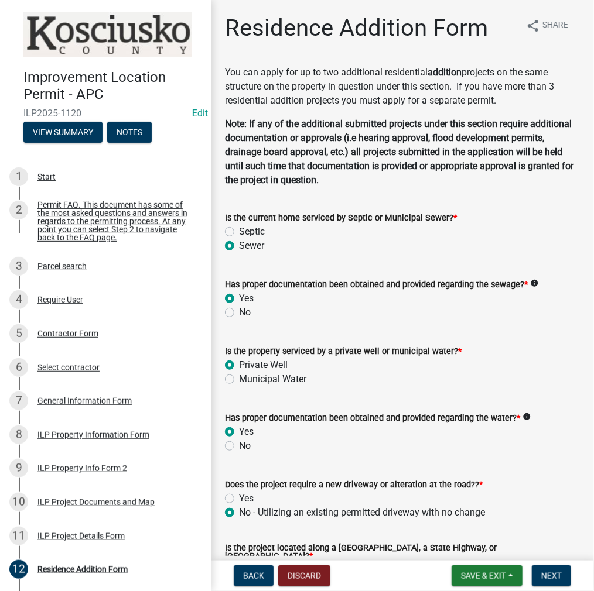
radio input "true"
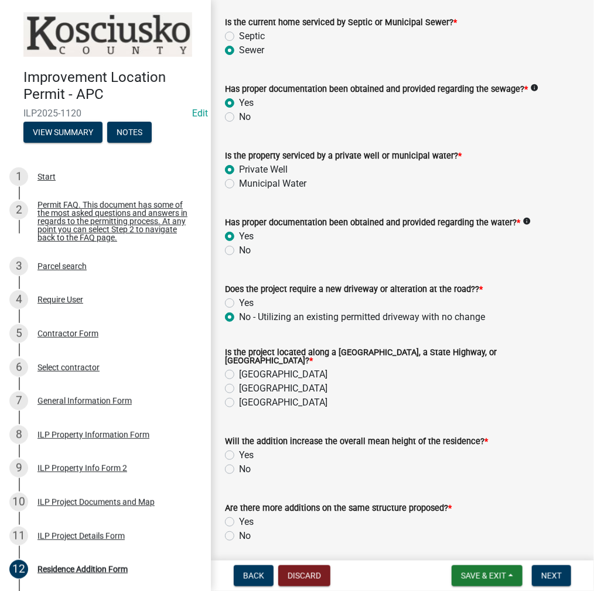
scroll to position [234, 0]
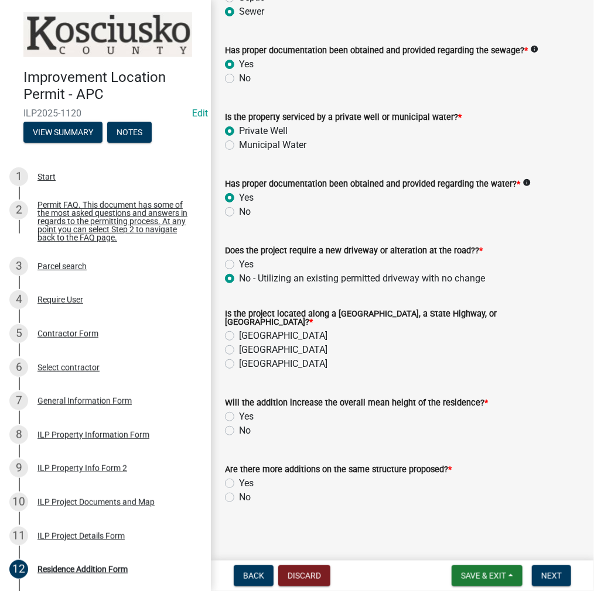
click at [239, 331] on label "[GEOGRAPHIC_DATA]" at bounding box center [283, 336] width 88 height 14
click at [239, 331] on input "[GEOGRAPHIC_DATA]" at bounding box center [243, 333] width 8 height 8
radio input "true"
click at [239, 424] on label "No" at bounding box center [245, 431] width 12 height 14
click at [239, 424] on input "No" at bounding box center [243, 428] width 8 height 8
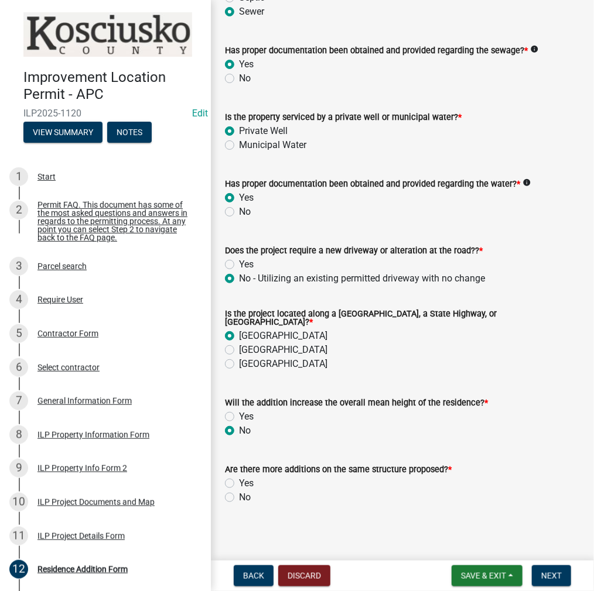
radio input "true"
click at [229, 513] on div "Residence Addition Form share Share You can apply for up to two additional resi…" at bounding box center [402, 153] width 372 height 746
click at [239, 491] on label "No" at bounding box center [245, 498] width 12 height 14
click at [239, 491] on input "No" at bounding box center [243, 495] width 8 height 8
radio input "true"
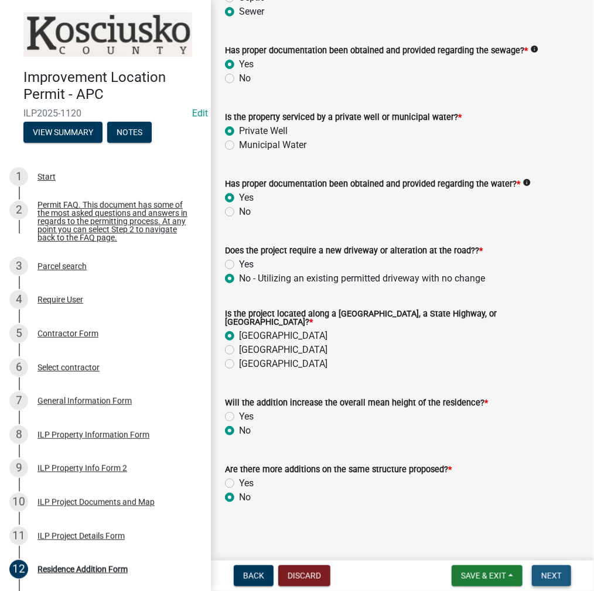
click at [551, 570] on button "Next" at bounding box center [551, 575] width 39 height 21
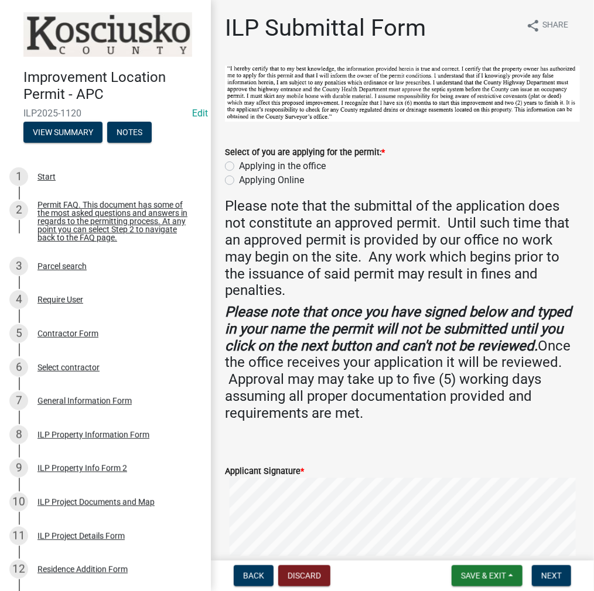
drag, startPoint x: 229, startPoint y: 167, endPoint x: 230, endPoint y: 174, distance: 7.0
click at [239, 167] on label "Applying in the office" at bounding box center [282, 166] width 87 height 14
click at [239, 167] on input "Applying in the office" at bounding box center [243, 163] width 8 height 8
radio input "true"
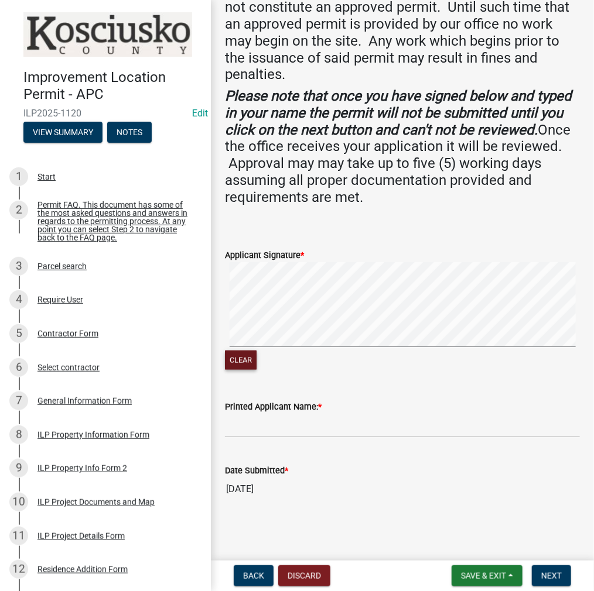
scroll to position [214, 0]
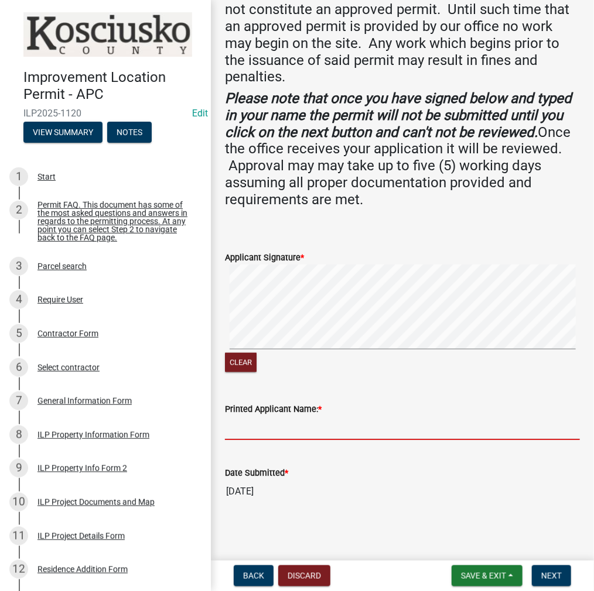
click at [350, 427] on input "Printed Applicant Name: *" at bounding box center [402, 428] width 355 height 24
type input "[PERSON_NAME]"
click at [551, 575] on span "Next" at bounding box center [551, 575] width 20 height 9
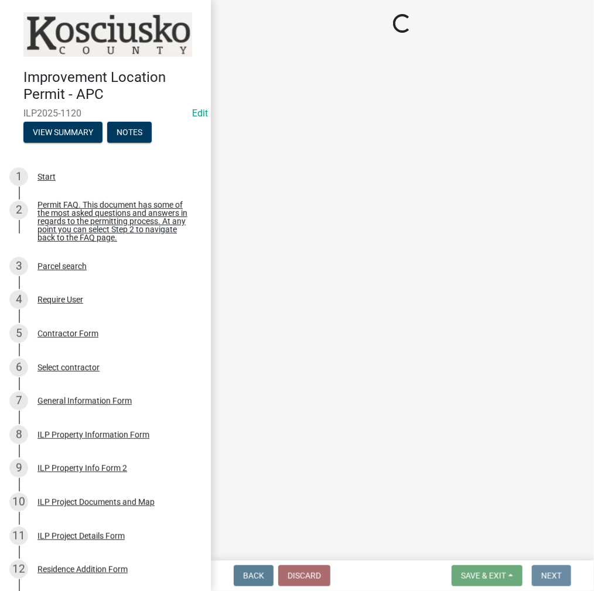
scroll to position [0, 0]
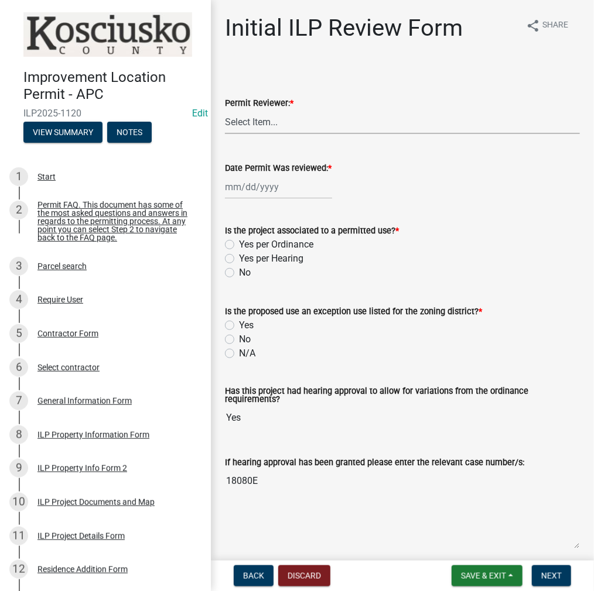
click at [292, 128] on select "Select Item... MMS LT AT CS [PERSON_NAME]" at bounding box center [402, 122] width 355 height 24
click at [225, 110] on select "Select Item... MMS LT AT CS [PERSON_NAME]" at bounding box center [402, 122] width 355 height 24
select select "d95389f4-ab5a-4603-9826-29cf73316391"
click at [255, 190] on div at bounding box center [278, 187] width 107 height 24
select select "9"
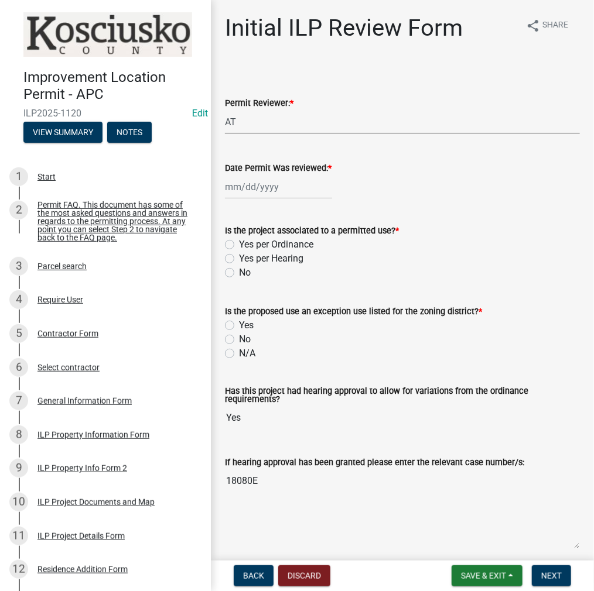
select select "2025"
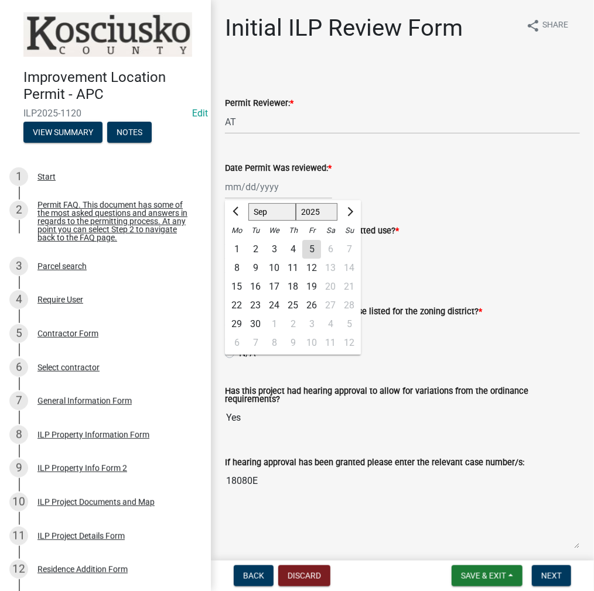
click at [304, 250] on div "5" at bounding box center [311, 249] width 19 height 19
type input "[DATE]"
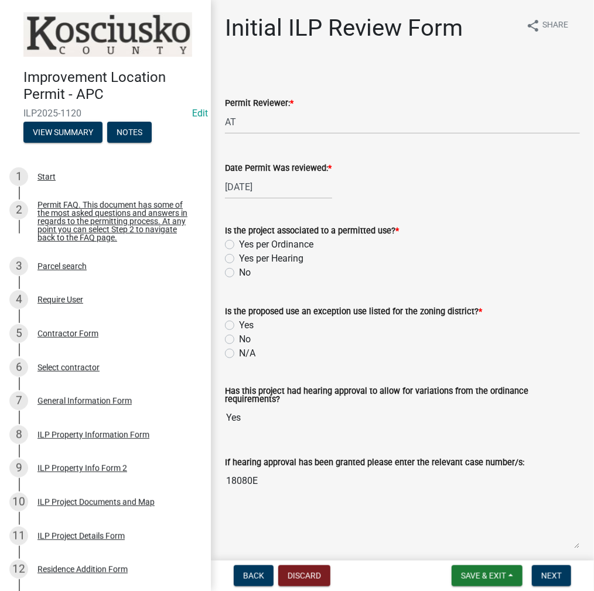
click at [239, 259] on label "Yes per Hearing" at bounding box center [271, 259] width 64 height 14
click at [239, 259] on input "Yes per Hearing" at bounding box center [243, 256] width 8 height 8
radio input "true"
click at [239, 355] on label "N/A" at bounding box center [247, 354] width 16 height 14
click at [239, 354] on input "N/A" at bounding box center [243, 351] width 8 height 8
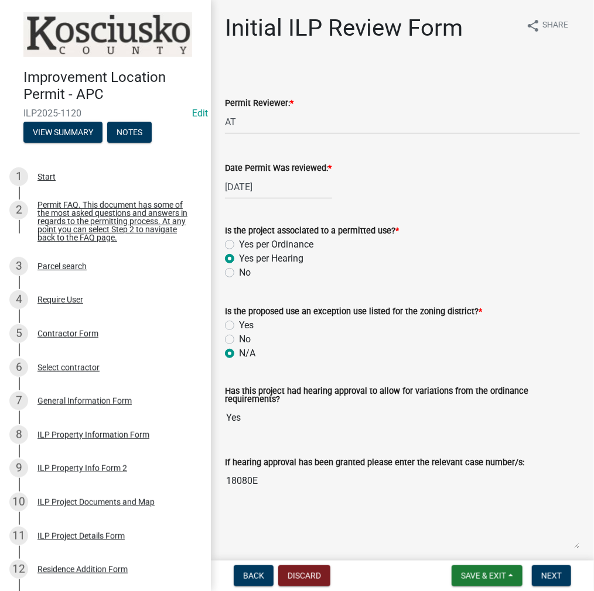
radio input "true"
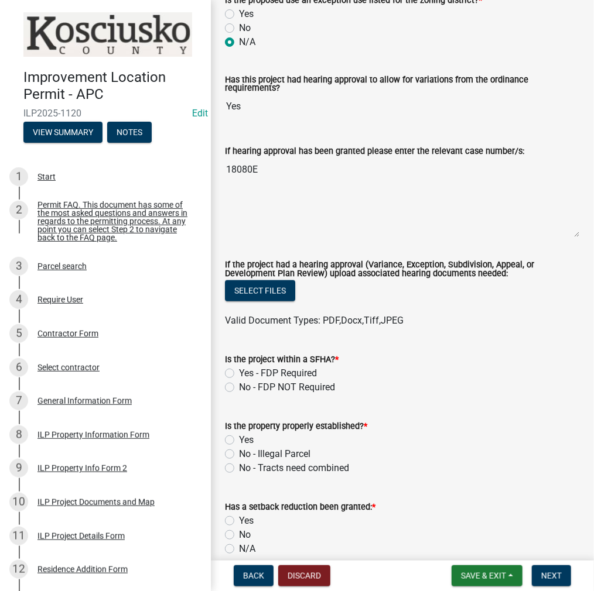
scroll to position [351, 0]
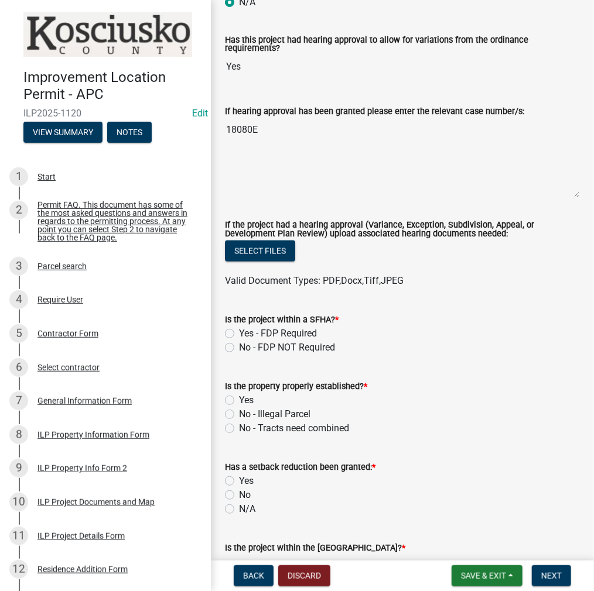
click at [239, 347] on label "No - FDP NOT Required" at bounding box center [287, 348] width 96 height 14
click at [239, 347] on input "No - FDP NOT Required" at bounding box center [243, 345] width 8 height 8
radio input "true"
click at [239, 397] on label "Yes" at bounding box center [246, 400] width 15 height 14
click at [239, 397] on input "Yes" at bounding box center [243, 397] width 8 height 8
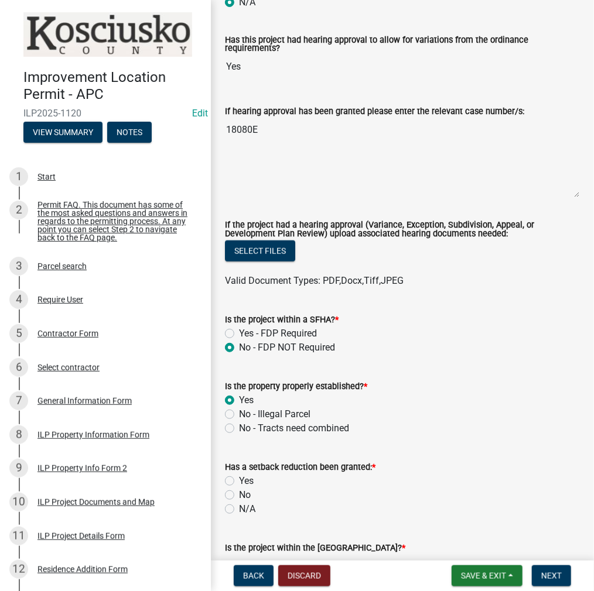
radio input "true"
click at [239, 509] on label "N/A" at bounding box center [247, 509] width 16 height 14
click at [239, 509] on input "N/A" at bounding box center [243, 506] width 8 height 8
radio input "true"
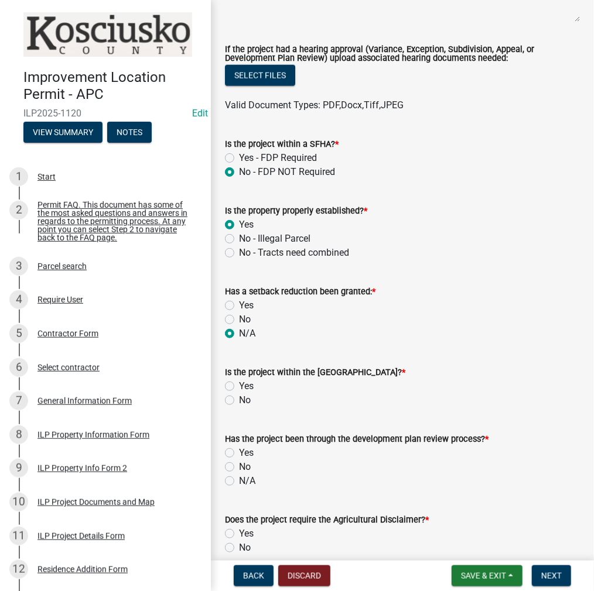
click at [239, 400] on label "No" at bounding box center [245, 400] width 12 height 14
click at [239, 400] on input "No" at bounding box center [243, 397] width 8 height 8
radio input "true"
click at [239, 480] on label "N/A" at bounding box center [247, 481] width 16 height 14
click at [239, 480] on input "N/A" at bounding box center [243, 478] width 8 height 8
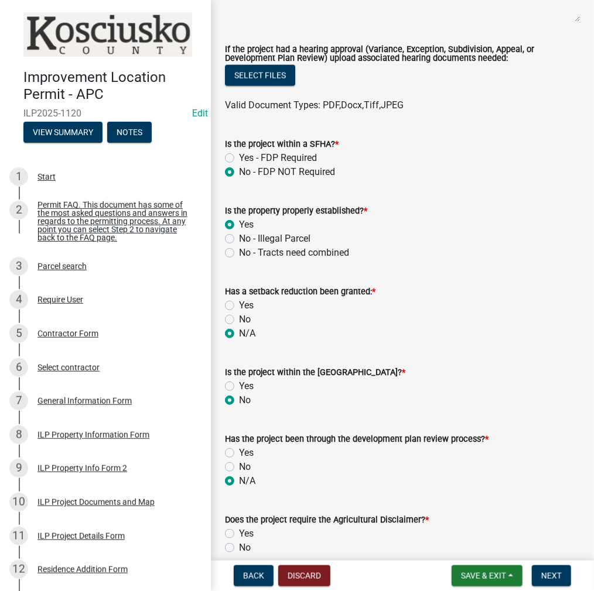
radio input "true"
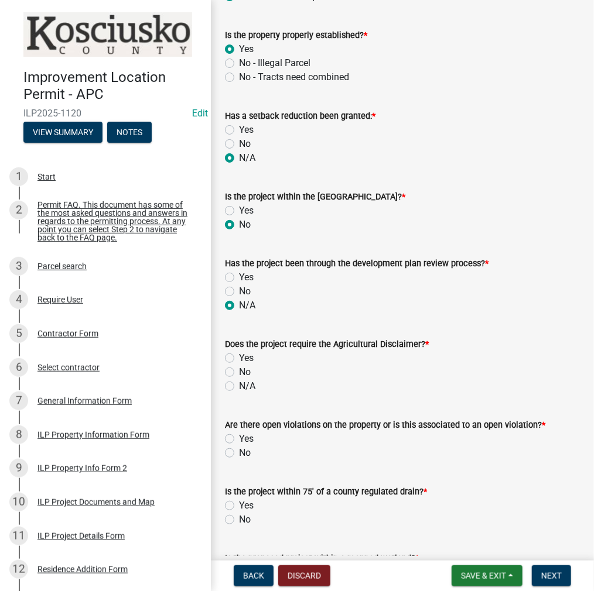
click at [239, 375] on label "No" at bounding box center [245, 372] width 12 height 14
click at [239, 373] on input "No" at bounding box center [243, 369] width 8 height 8
radio input "true"
click at [229, 471] on form "Is the project within 75' of a county regulated drain? * Yes No" at bounding box center [402, 499] width 355 height 56
click at [239, 453] on label "No" at bounding box center [245, 453] width 12 height 14
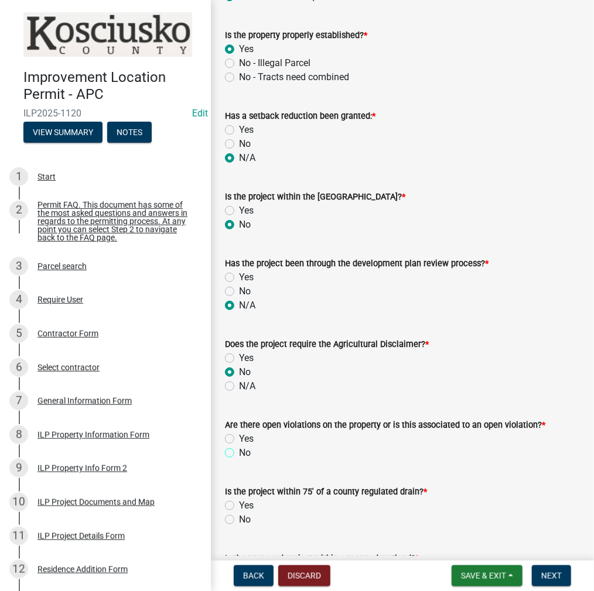
click at [239, 453] on input "No" at bounding box center [243, 450] width 8 height 8
radio input "true"
click at [239, 520] on label "No" at bounding box center [245, 520] width 12 height 14
click at [239, 520] on input "No" at bounding box center [243, 517] width 8 height 8
radio input "true"
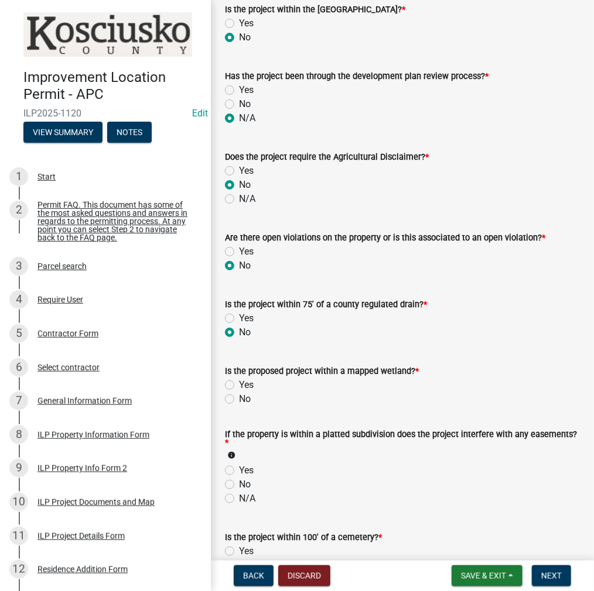
scroll to position [995, 0]
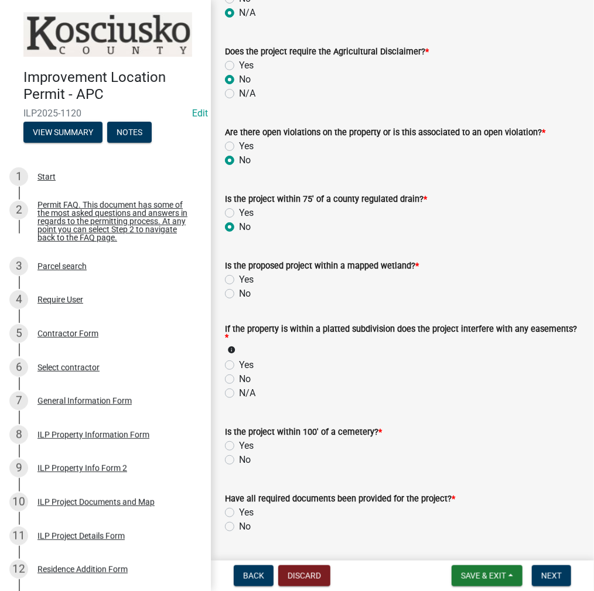
click at [239, 394] on label "N/A" at bounding box center [247, 393] width 16 height 14
click at [239, 394] on input "N/A" at bounding box center [243, 390] width 8 height 8
radio input "true"
click at [239, 459] on label "No" at bounding box center [245, 460] width 12 height 14
click at [239, 459] on input "No" at bounding box center [243, 457] width 8 height 8
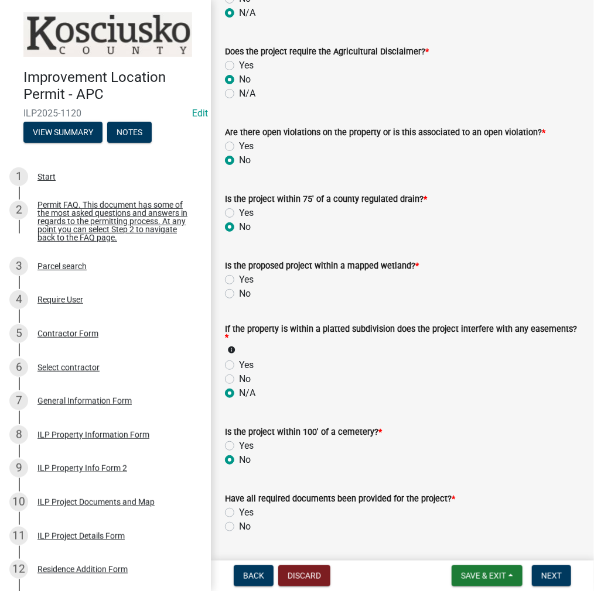
radio input "true"
click at [239, 513] on label "Yes" at bounding box center [246, 513] width 15 height 14
click at [239, 513] on input "Yes" at bounding box center [243, 510] width 8 height 8
radio input "true"
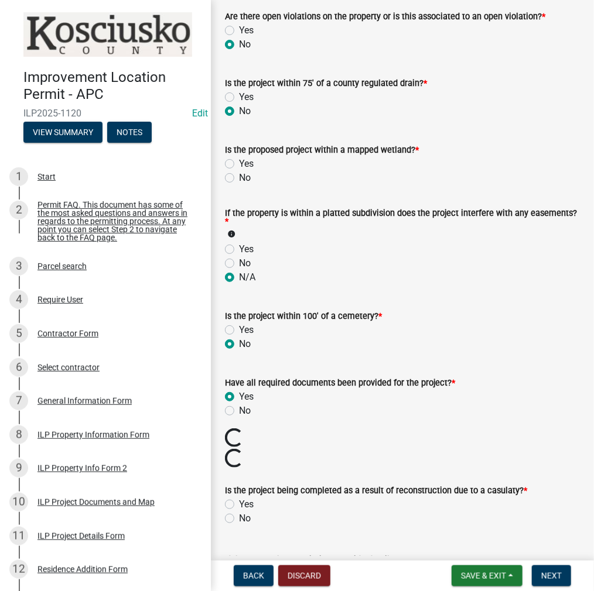
scroll to position [1112, 0]
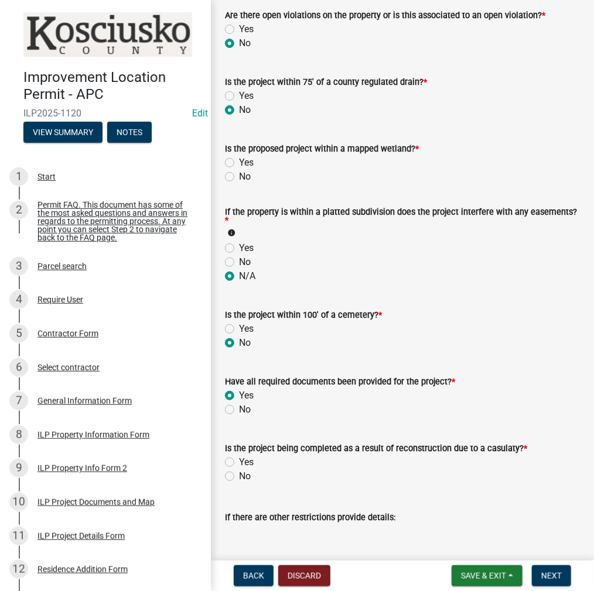
click at [239, 478] on label "No" at bounding box center [245, 476] width 12 height 14
click at [239, 477] on input "No" at bounding box center [243, 473] width 8 height 8
radio input "true"
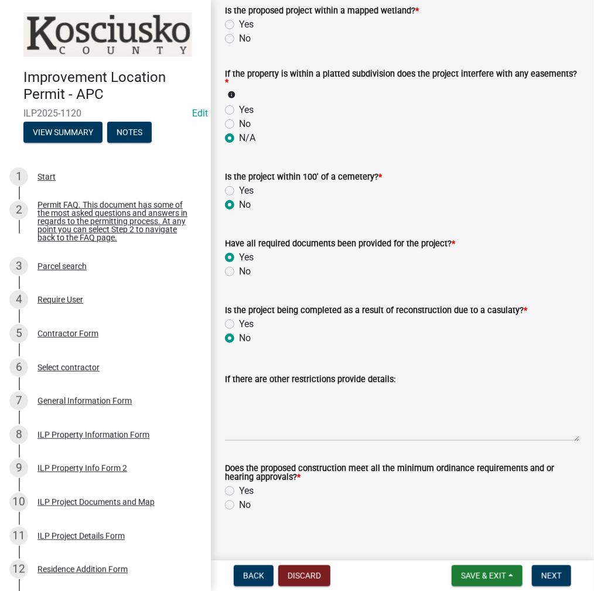
scroll to position [1262, 0]
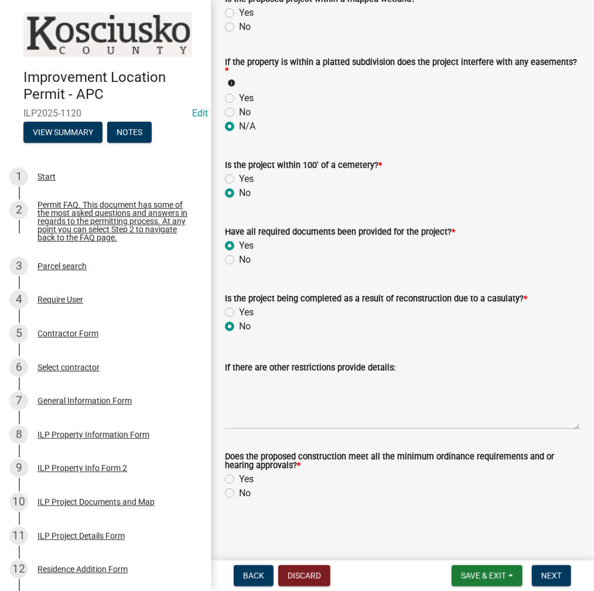
click at [239, 479] on label "Yes" at bounding box center [246, 479] width 15 height 14
click at [239, 479] on input "Yes" at bounding box center [243, 476] width 8 height 8
radio input "true"
click at [541, 571] on span "Next" at bounding box center [551, 575] width 20 height 9
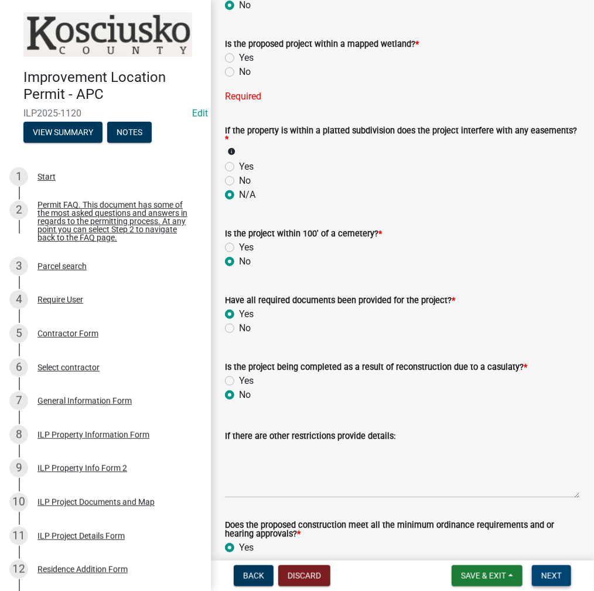
scroll to position [1086, 0]
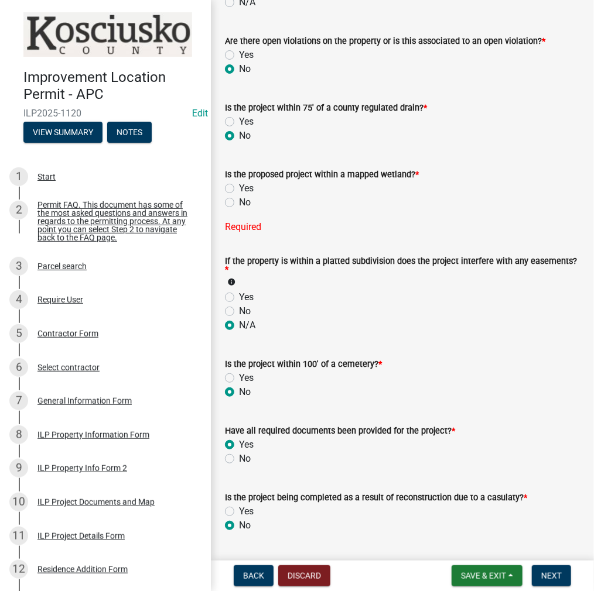
click at [239, 198] on label "No" at bounding box center [245, 203] width 12 height 14
click at [239, 198] on input "No" at bounding box center [243, 200] width 8 height 8
radio input "true"
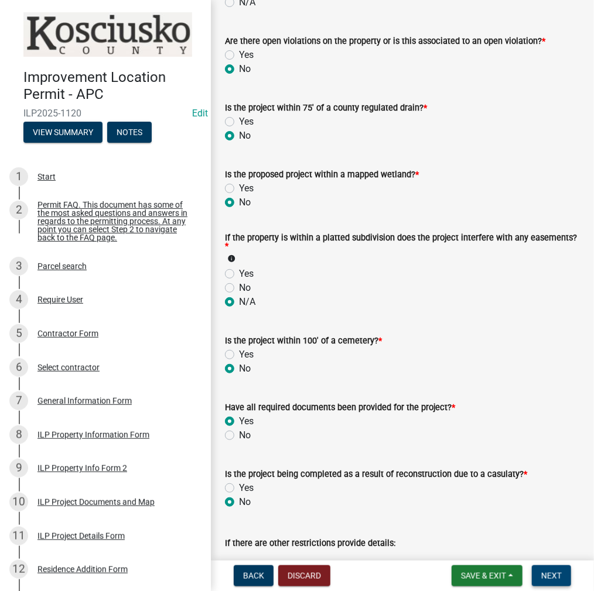
click at [547, 574] on span "Next" at bounding box center [551, 575] width 20 height 9
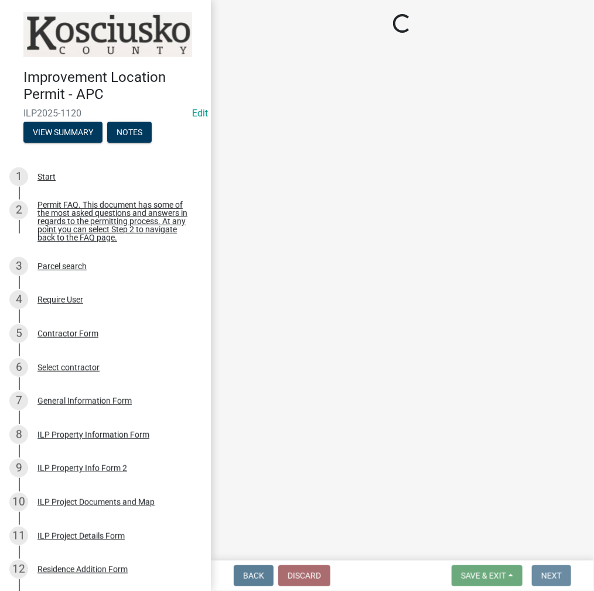
scroll to position [0, 0]
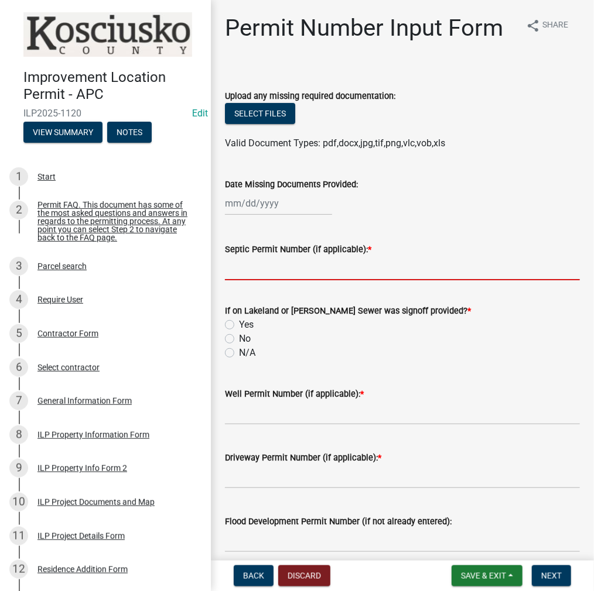
click at [269, 273] on input "Septic Permit Number (if applicable): *" at bounding box center [402, 268] width 355 height 24
type input "SEWER"
click at [239, 324] on label "Yes" at bounding box center [246, 325] width 15 height 14
click at [239, 324] on input "Yes" at bounding box center [243, 322] width 8 height 8
radio input "true"
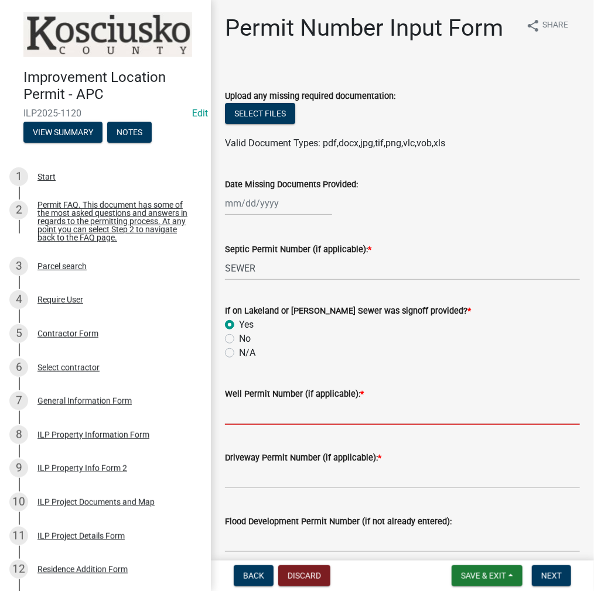
click at [245, 409] on input "Well Permit Number (if applicable): *" at bounding box center [402, 413] width 355 height 24
type input "STATE"
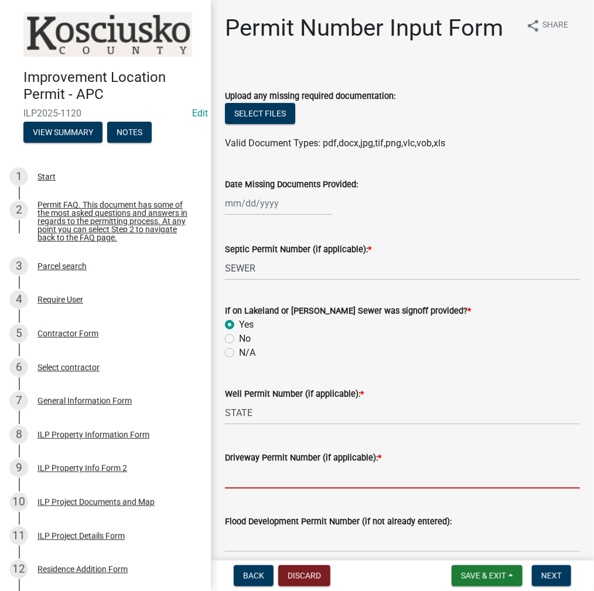
click at [300, 475] on input "Driveway Permit Number (if applicable): *" at bounding box center [402, 477] width 355 height 24
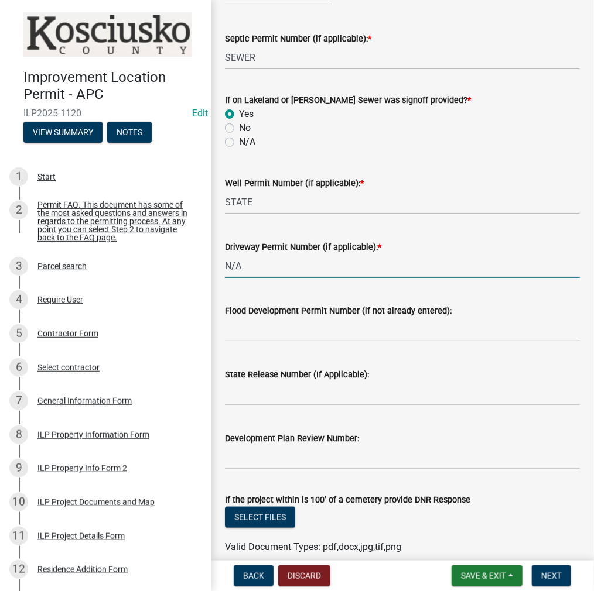
scroll to position [234, 0]
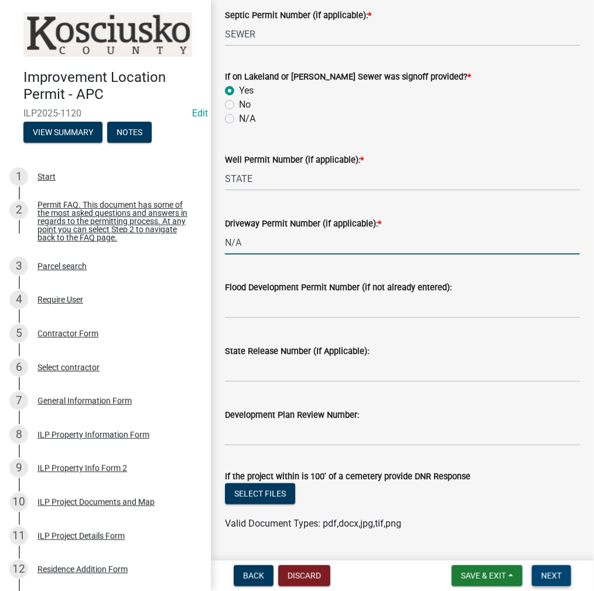
type input "N/A"
click at [551, 574] on span "Next" at bounding box center [551, 575] width 20 height 9
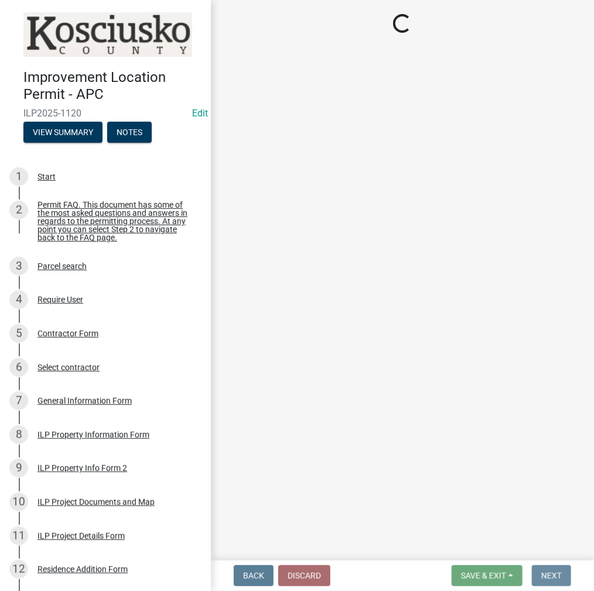
scroll to position [0, 0]
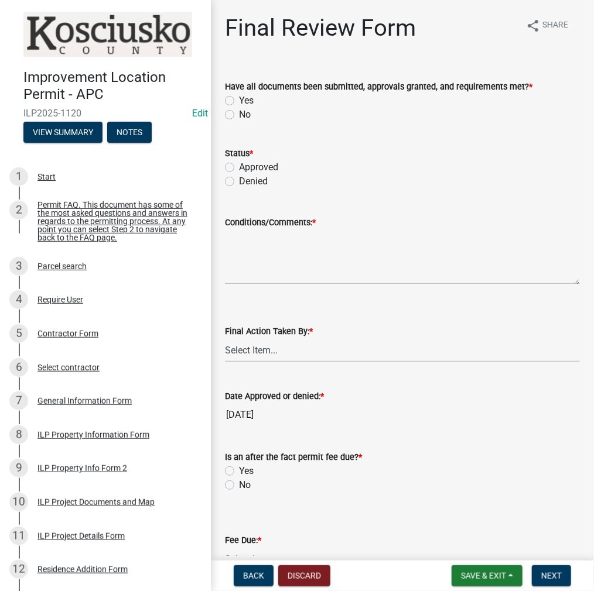
click at [239, 103] on label "Yes" at bounding box center [246, 101] width 15 height 14
click at [239, 101] on input "Yes" at bounding box center [243, 98] width 8 height 8
radio input "true"
click at [239, 164] on label "Approved" at bounding box center [258, 167] width 39 height 14
click at [239, 164] on input "Approved" at bounding box center [243, 164] width 8 height 8
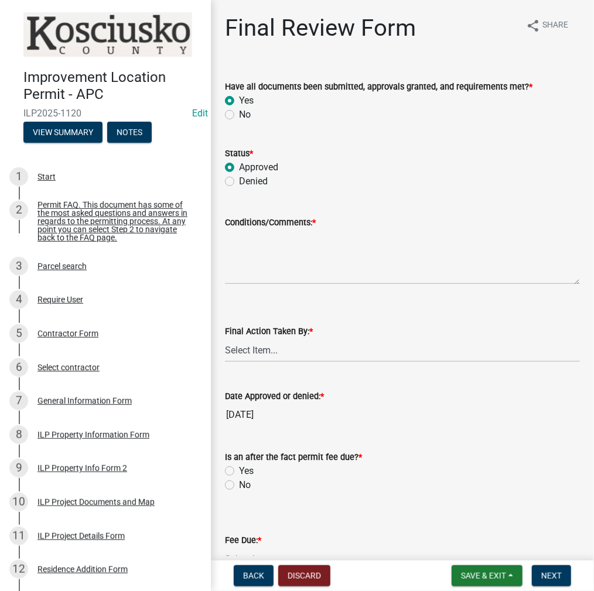
radio input "true"
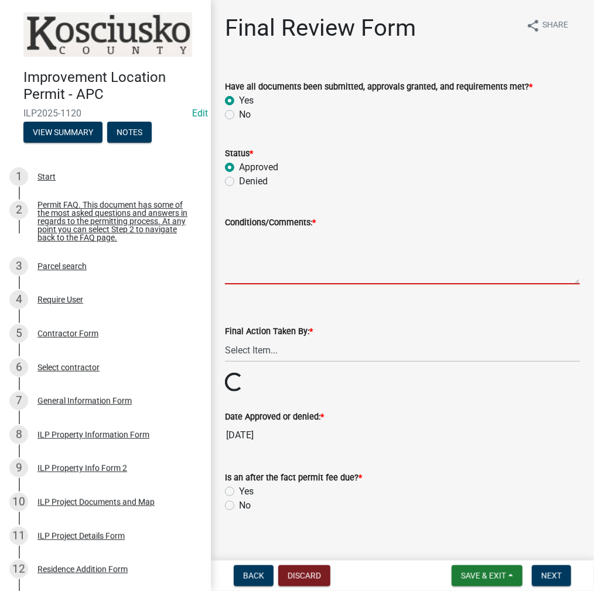
click at [266, 260] on textarea "Conditions/Comments: *" at bounding box center [402, 256] width 355 height 55
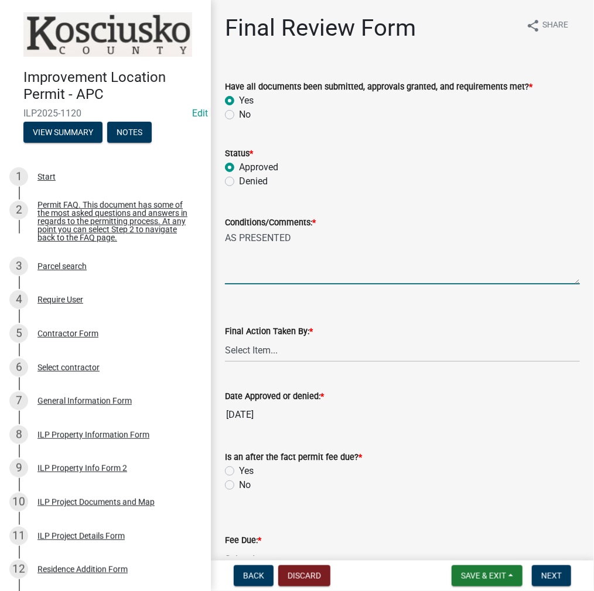
type textarea "AS PRESENTED"
click at [279, 355] on select "Select Item... MMS LT AT CS [PERSON_NAME]" at bounding box center [402, 350] width 355 height 24
click at [225, 338] on select "Select Item... MMS LT AT CS [PERSON_NAME]" at bounding box center [402, 350] width 355 height 24
select select "d95389f4-ab5a-4603-9826-29cf73316391"
click at [239, 485] on label "No" at bounding box center [245, 485] width 12 height 14
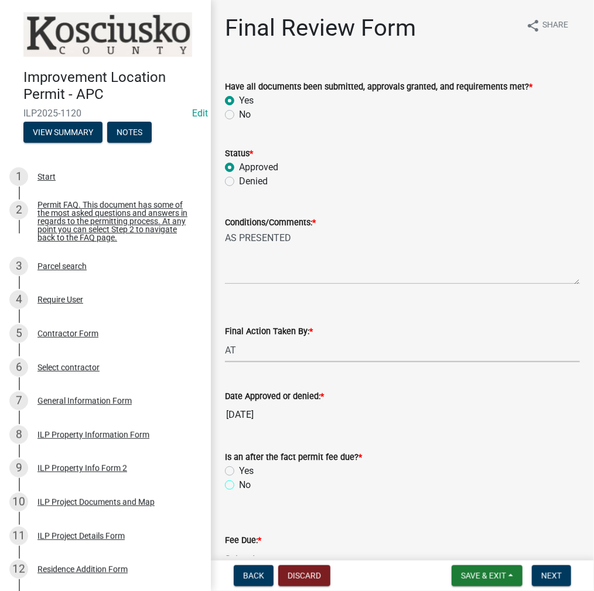
click at [239, 485] on input "No" at bounding box center [243, 482] width 8 height 8
radio input "true"
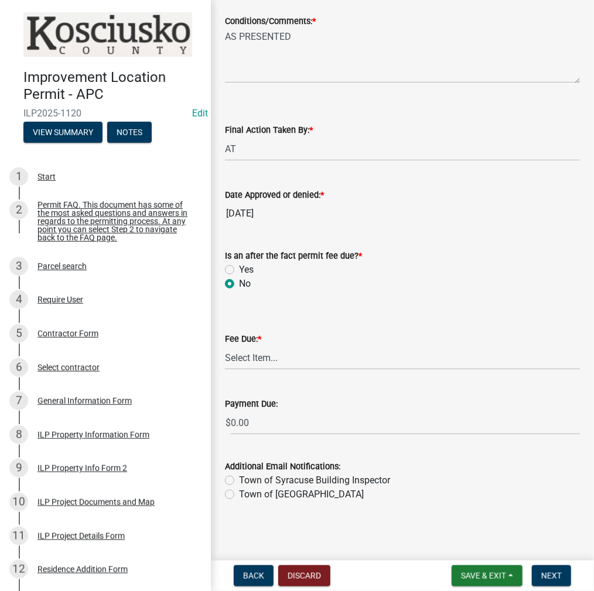
scroll to position [203, 0]
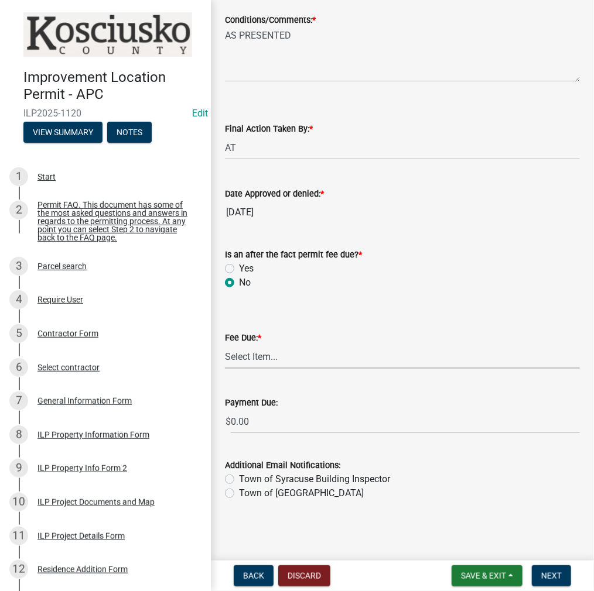
click at [251, 354] on select "Select Item... N/A $10.00 $25.00 $125.00 $250 $500 $500 + $10.00 for every 10 s…" at bounding box center [402, 357] width 355 height 24
click at [225, 369] on select "Select Item... N/A $10.00 $25.00 $125.00 $250 $500 $500 + $10.00 for every 10 s…" at bounding box center [402, 357] width 355 height 24
select select "6f482d1d-eb35-47e6-92b0-143404755581"
click at [555, 572] on span "Next" at bounding box center [551, 575] width 20 height 9
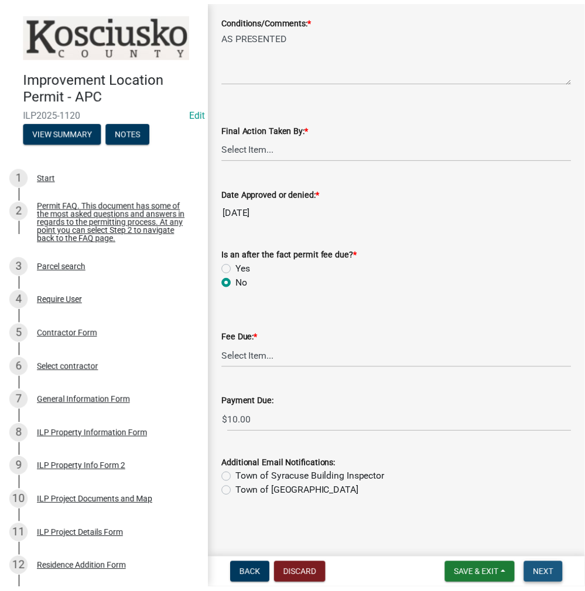
scroll to position [0, 0]
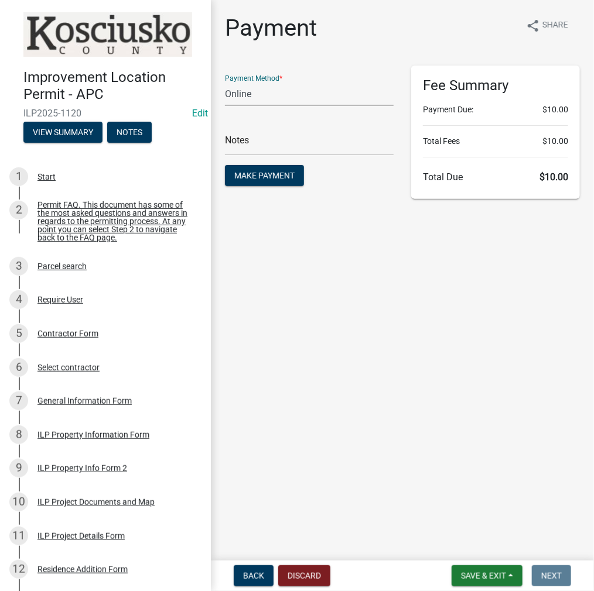
click at [293, 100] on select "Credit Card POS Check Cash Online" at bounding box center [309, 94] width 169 height 24
select select "2: 1"
click at [225, 82] on select "Credit Card POS Check Cash Online" at bounding box center [309, 94] width 169 height 24
click at [253, 180] on span "Make Payment" at bounding box center [264, 175] width 60 height 9
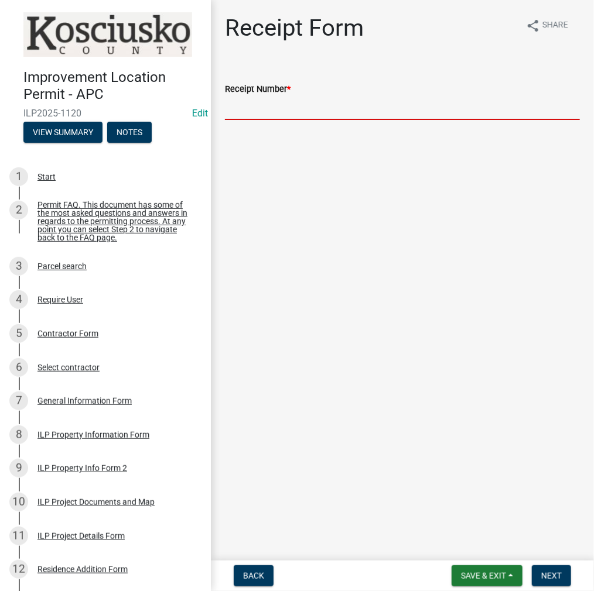
click at [292, 112] on input "Receipt Number *" at bounding box center [402, 108] width 355 height 24
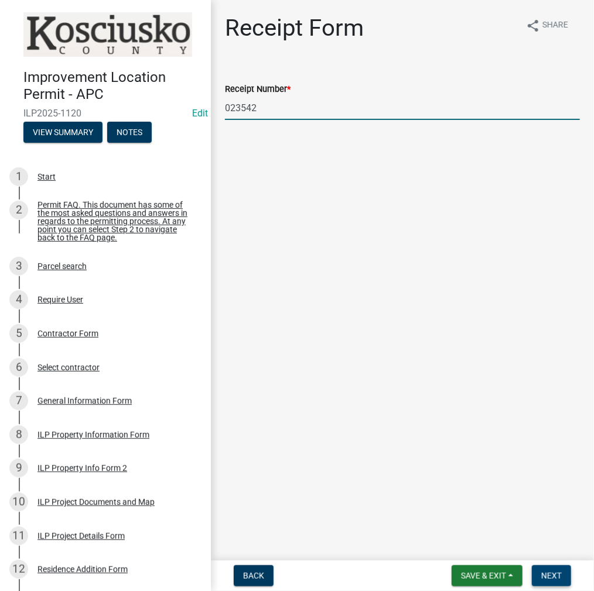
type input "023542"
click at [536, 572] on button "Next" at bounding box center [551, 575] width 39 height 21
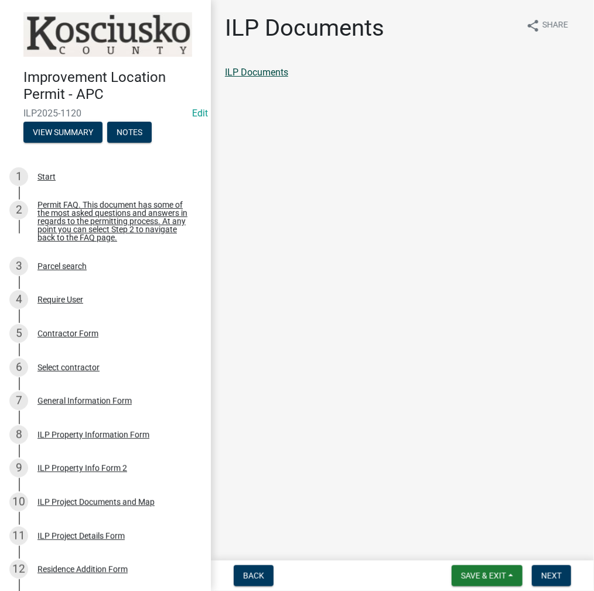
click at [266, 73] on link "ILP Documents" at bounding box center [256, 72] width 63 height 11
click at [539, 579] on button "Next" at bounding box center [551, 575] width 39 height 21
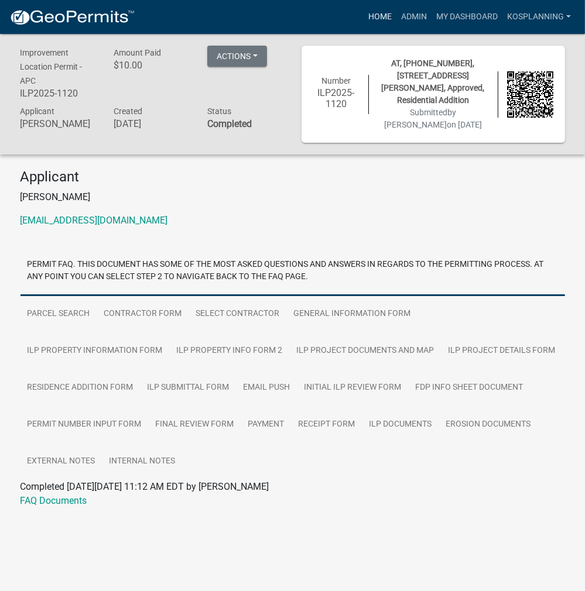
click at [380, 20] on link "Home" at bounding box center [380, 17] width 33 height 22
